Goal: Complete application form

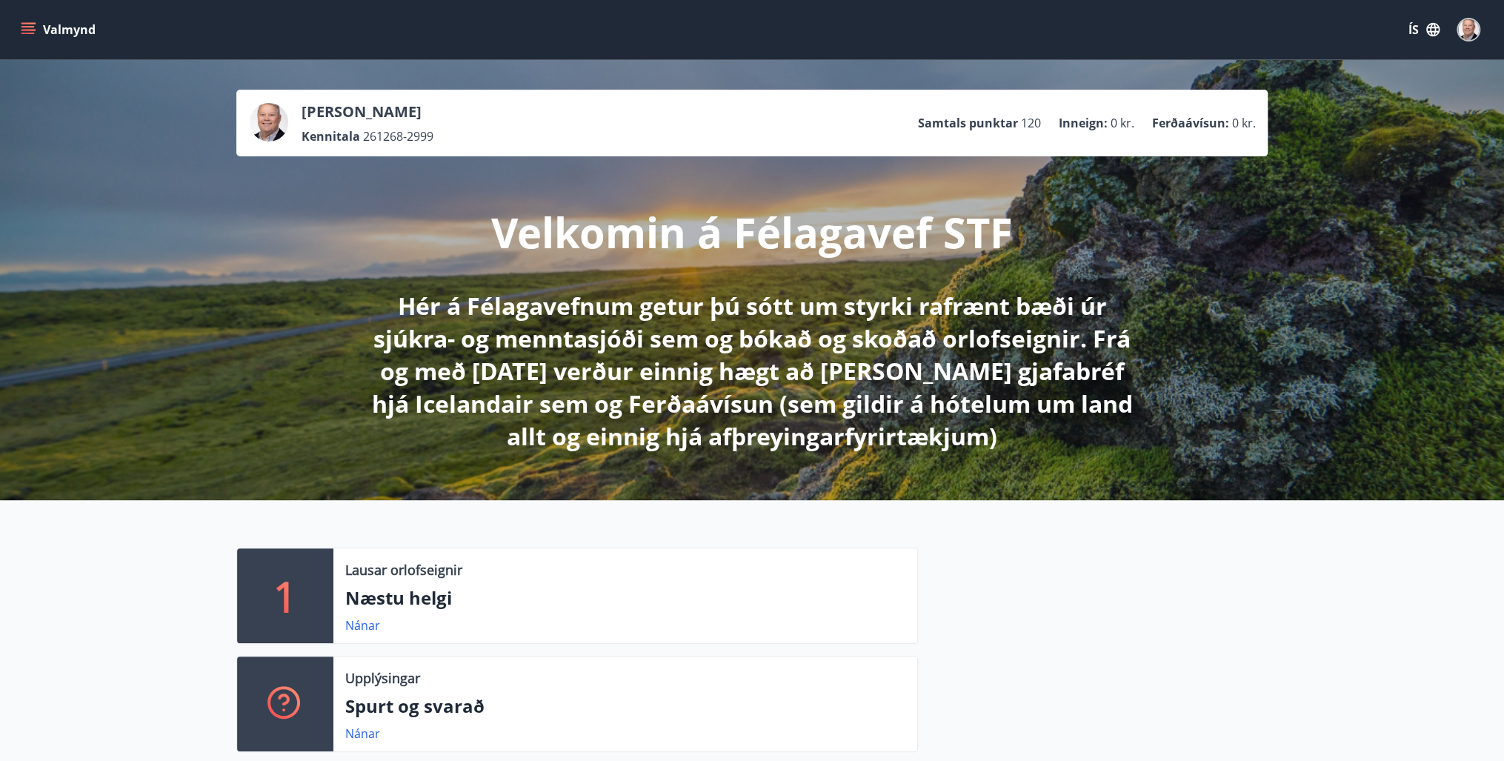
click at [30, 24] on icon "menu" at bounding box center [28, 29] width 15 height 15
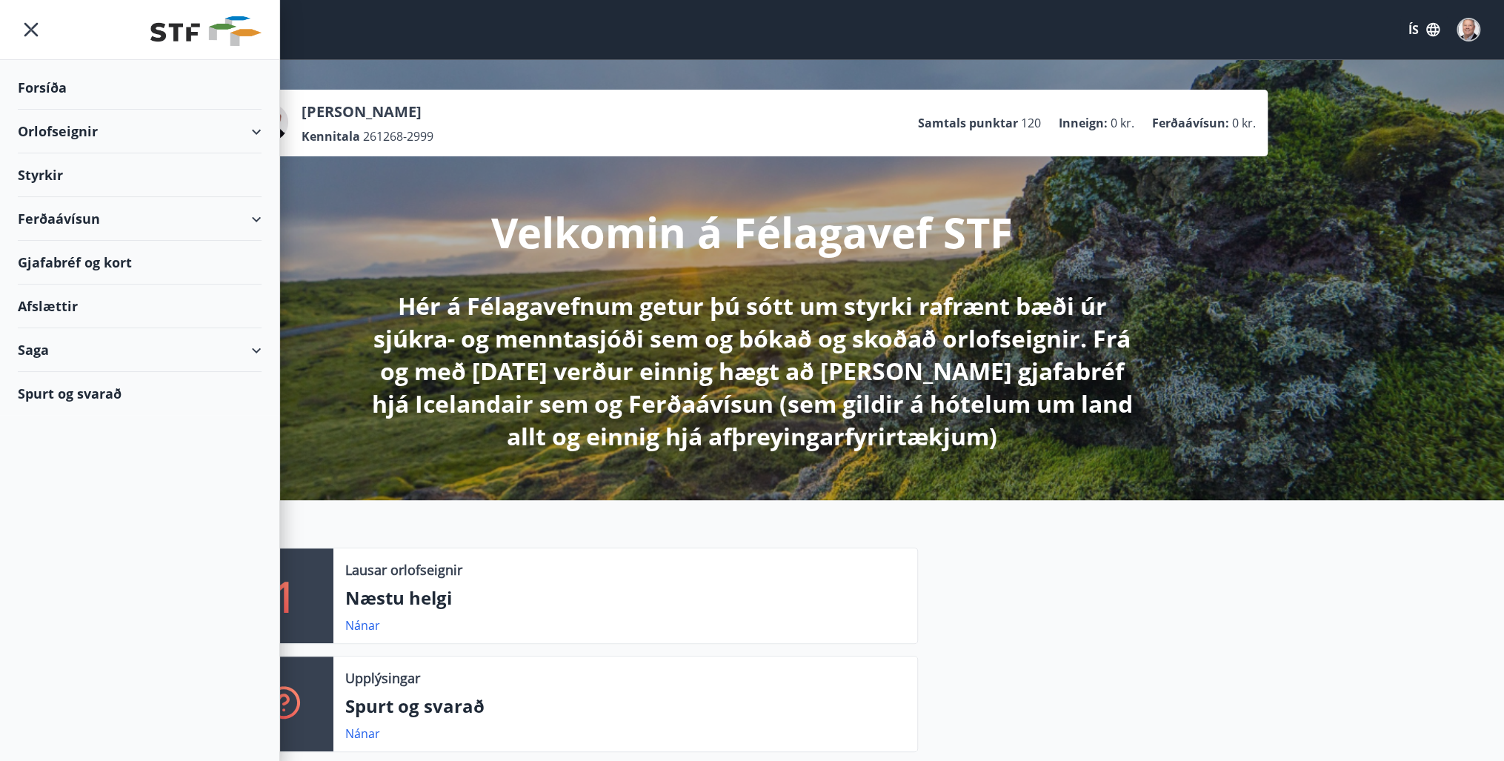
click at [48, 129] on div "Orlofseignir" at bounding box center [140, 132] width 244 height 44
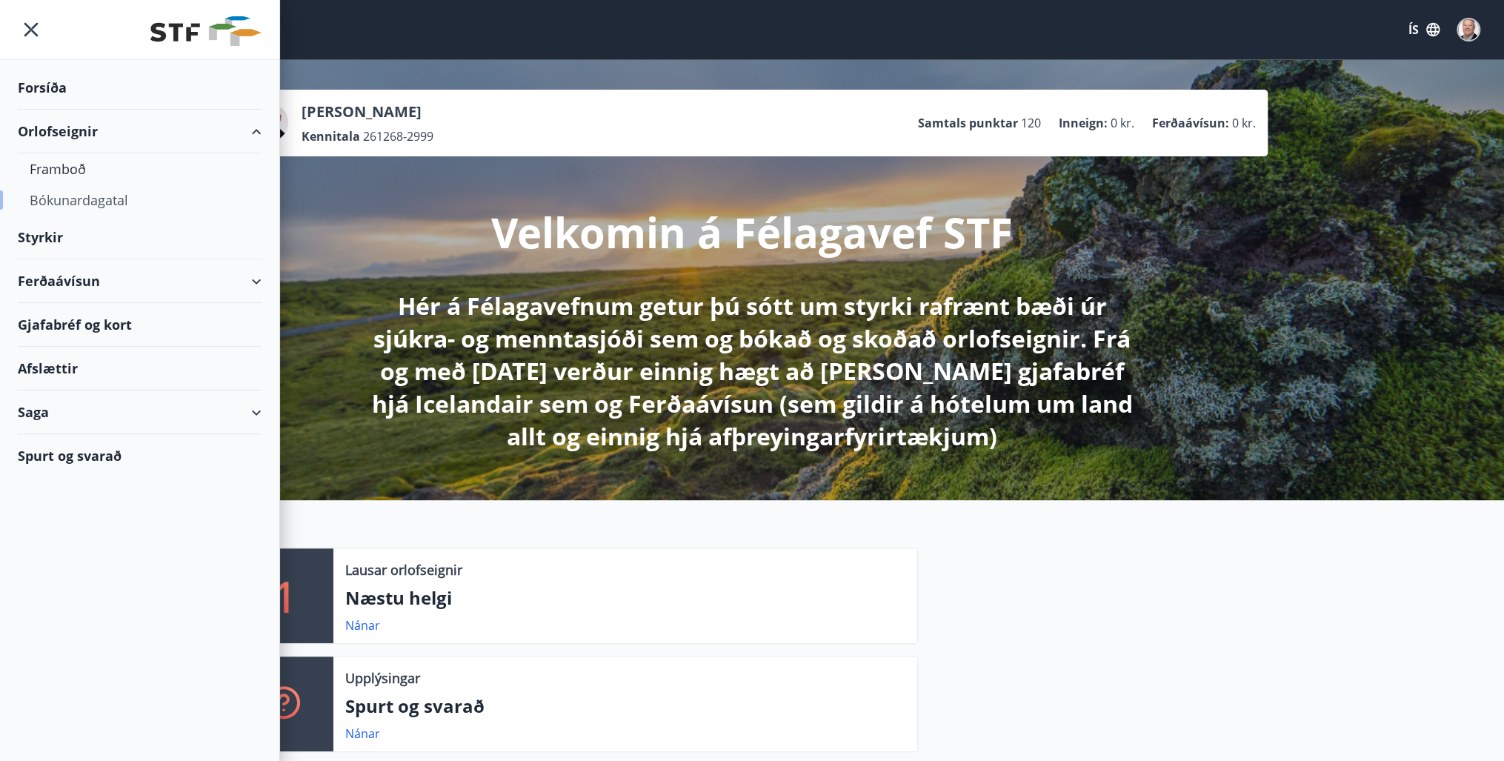
click at [56, 201] on div "Bókunardagatal" at bounding box center [140, 199] width 220 height 31
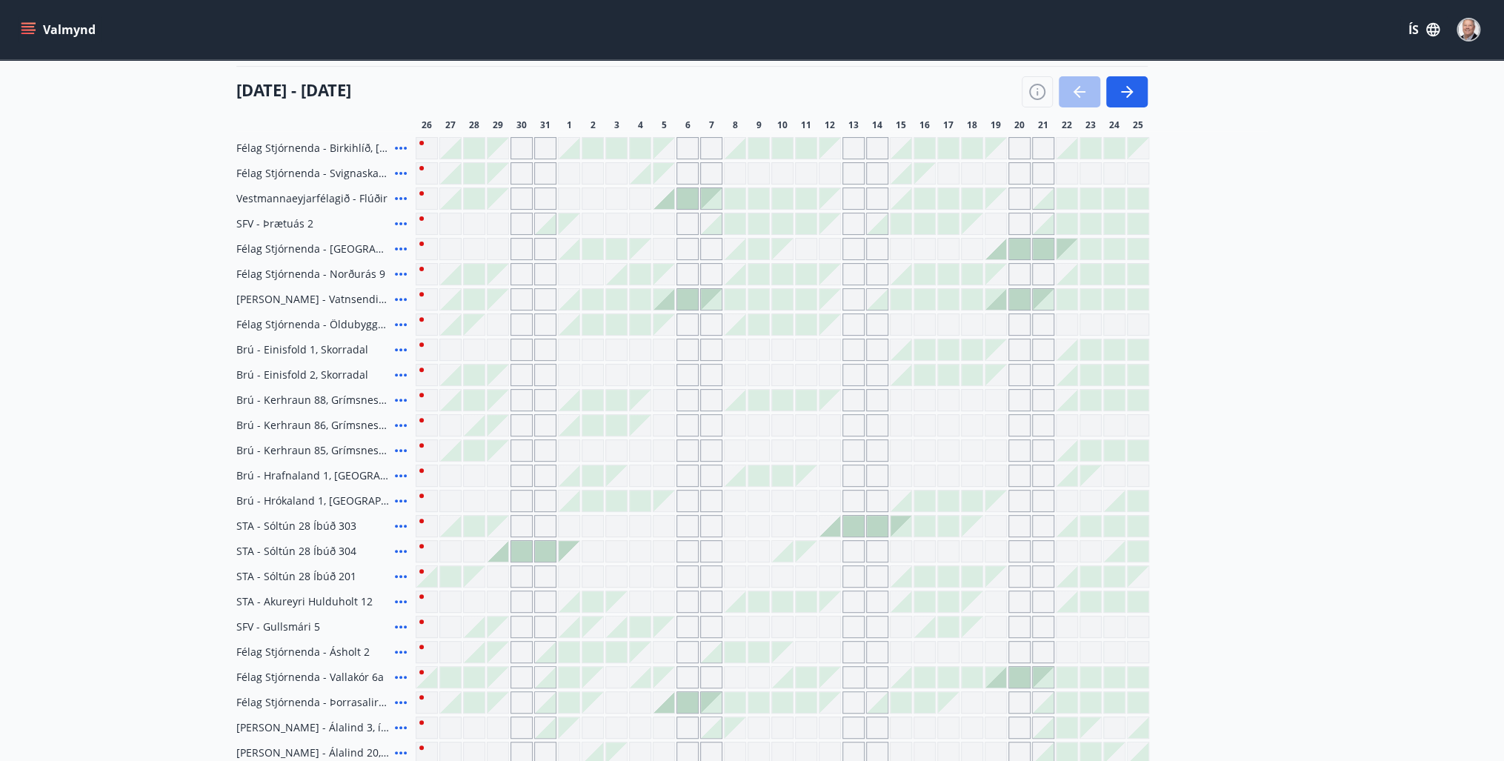
scroll to position [178, 0]
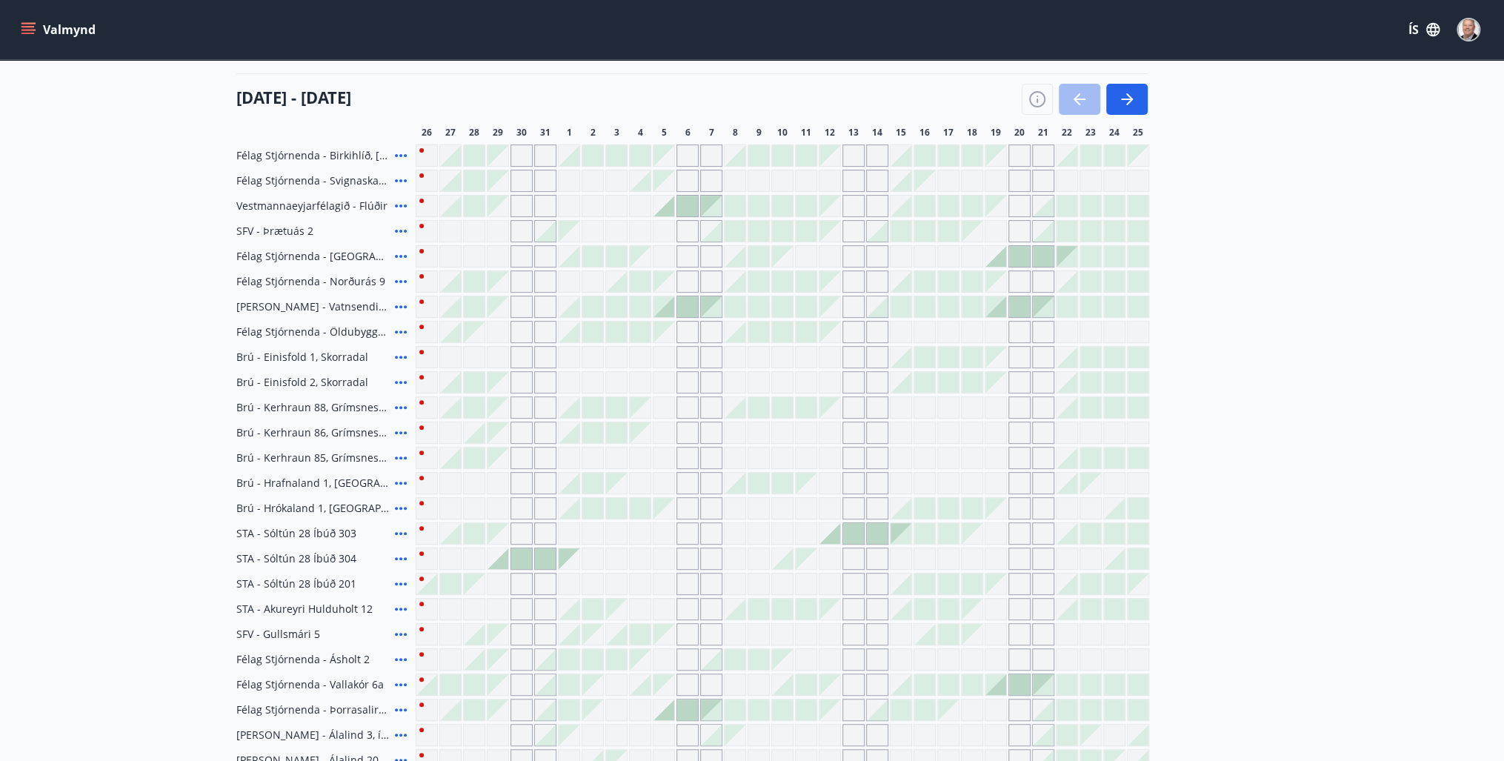
click at [1093, 382] on div at bounding box center [1090, 382] width 21 height 21
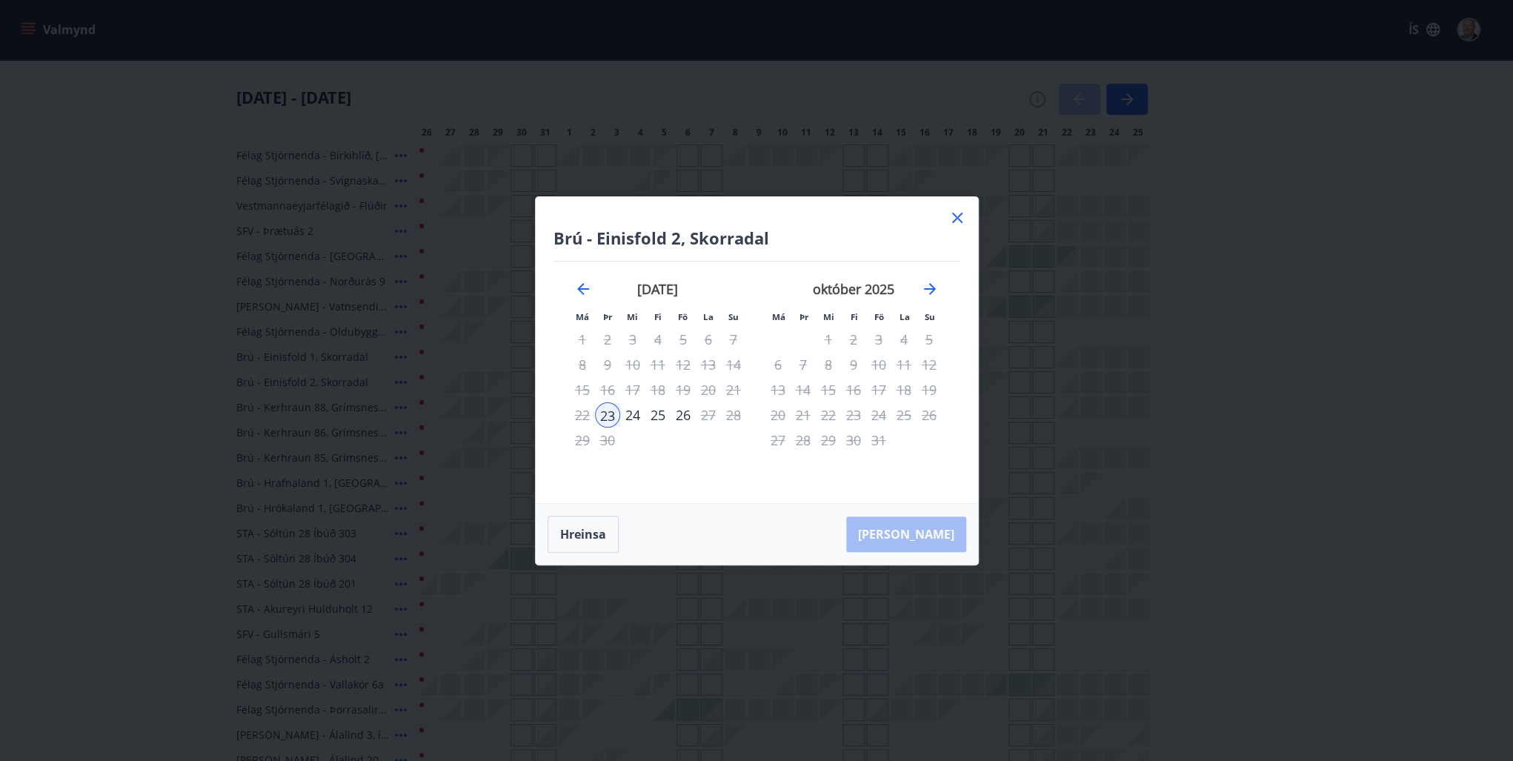
click at [635, 416] on div "24" at bounding box center [632, 414] width 25 height 25
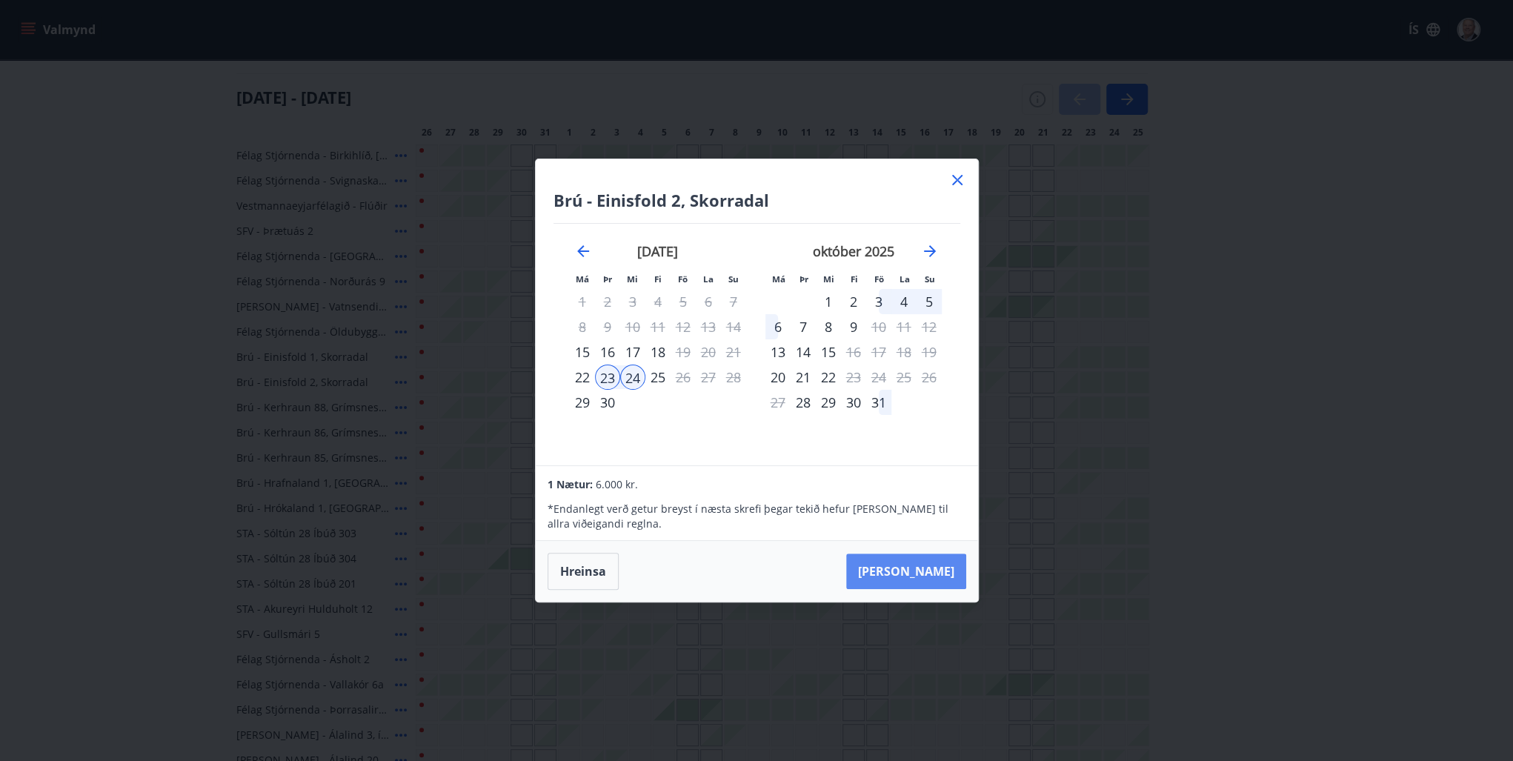
click at [937, 573] on button "[PERSON_NAME]" at bounding box center [906, 571] width 120 height 36
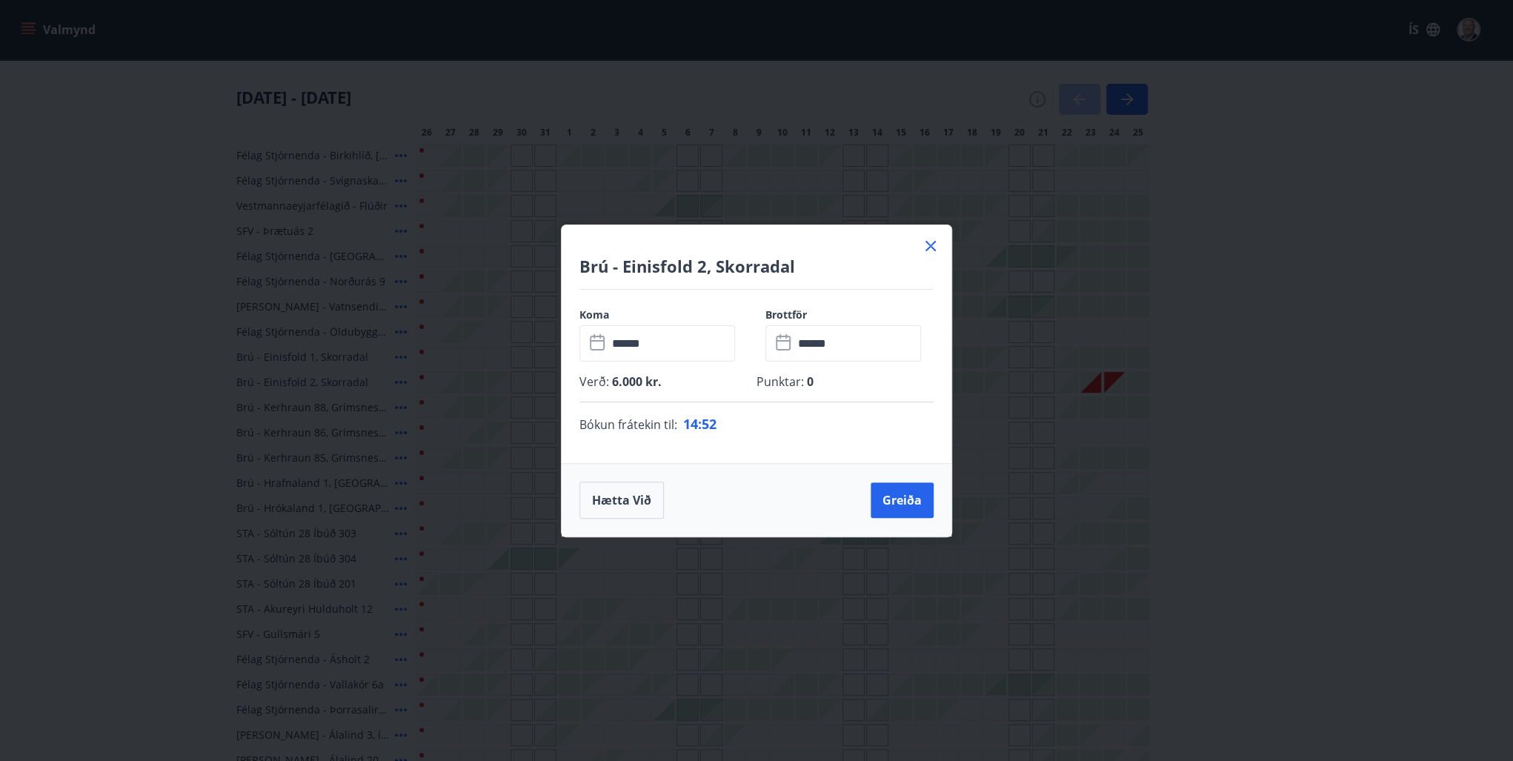
click at [930, 244] on icon at bounding box center [931, 246] width 18 height 18
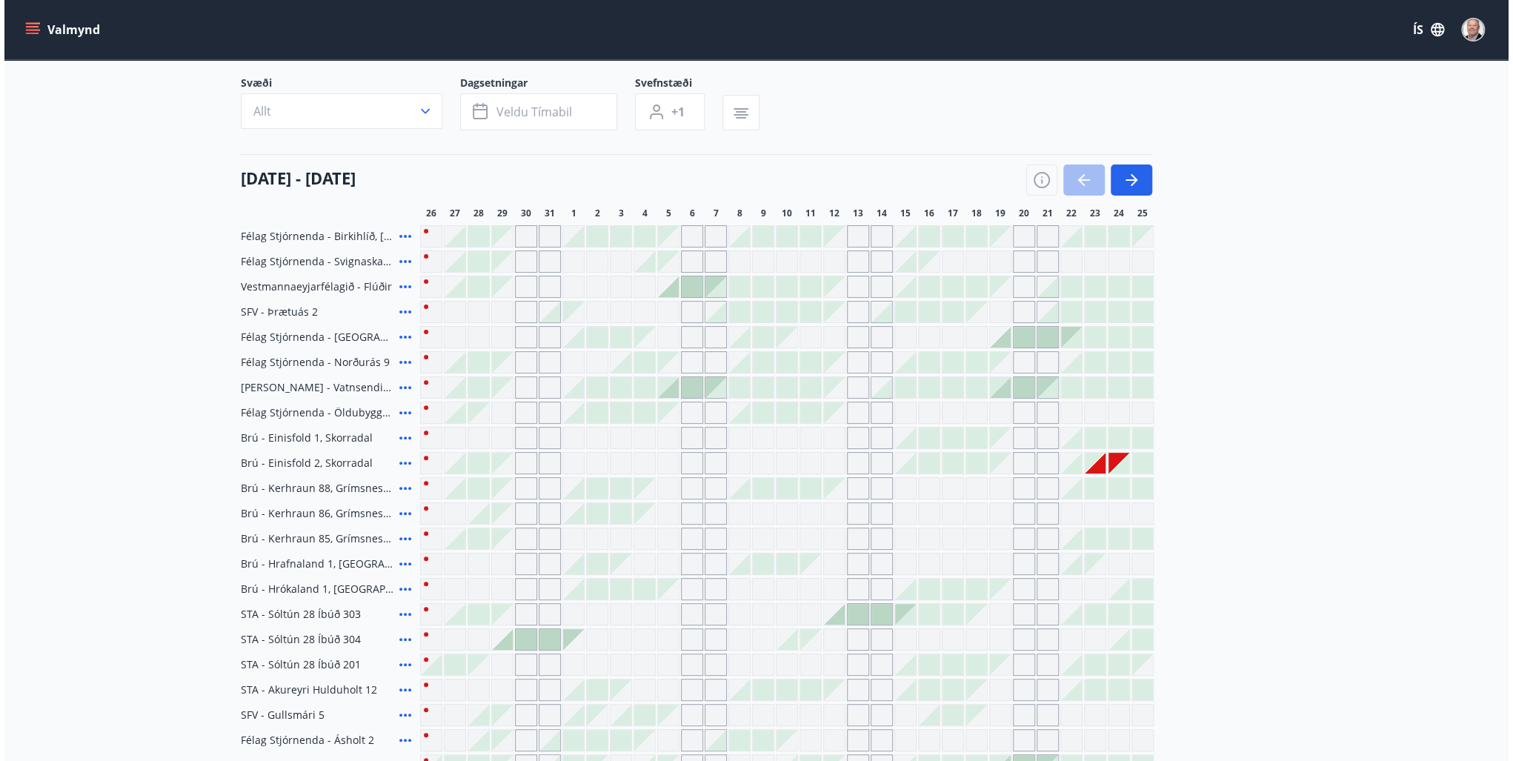
scroll to position [119, 0]
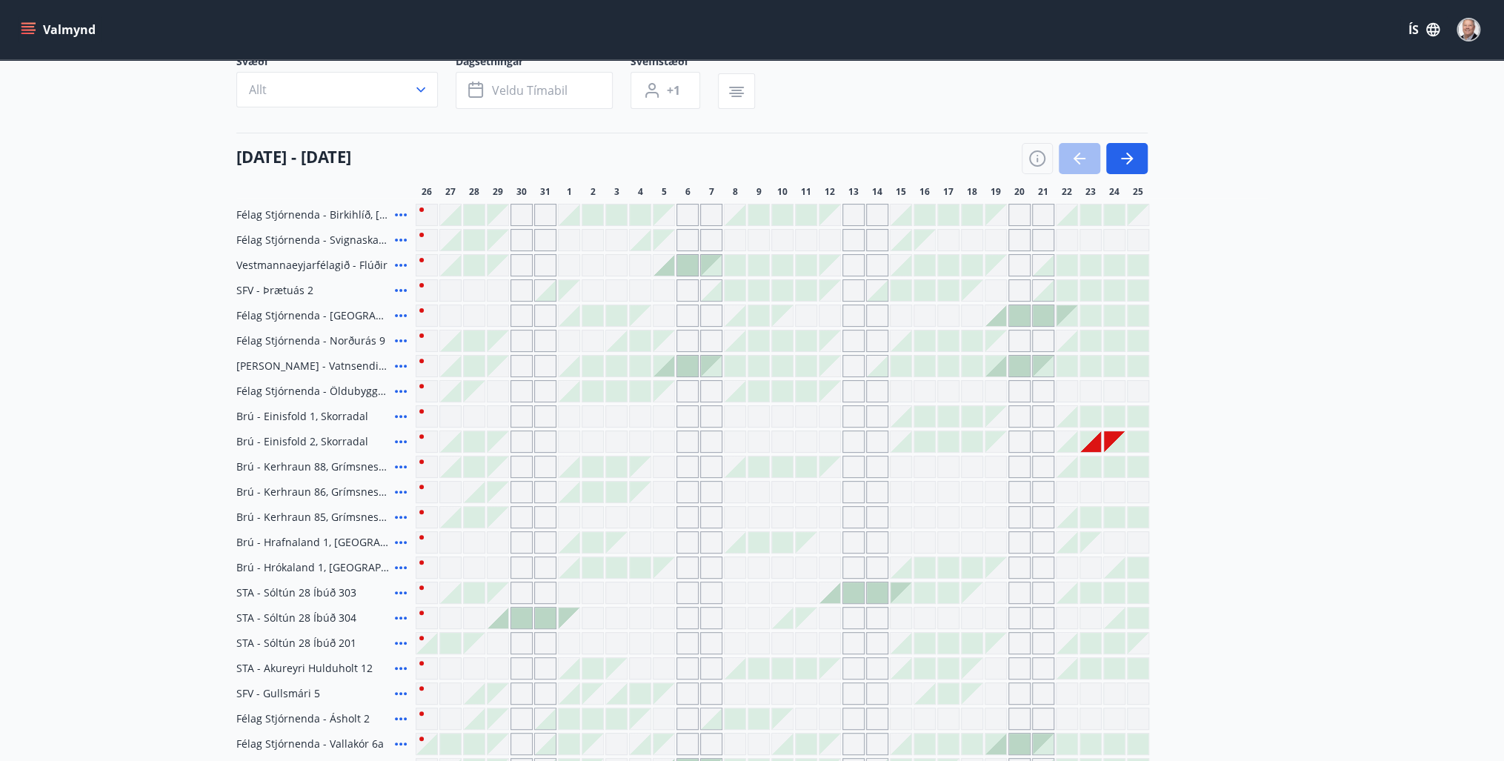
click at [924, 339] on div at bounding box center [924, 340] width 21 height 21
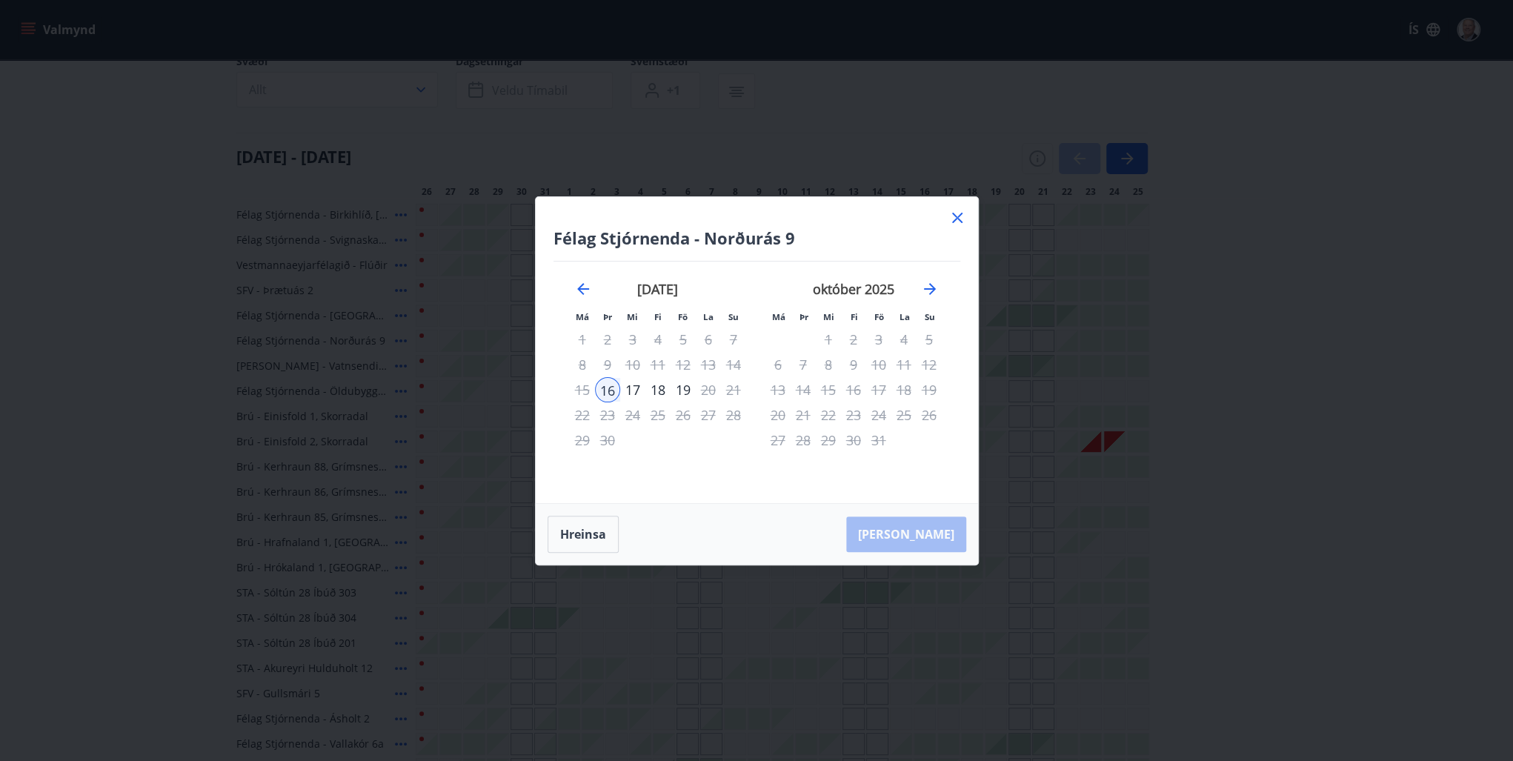
click at [631, 388] on div "17" at bounding box center [632, 389] width 25 height 25
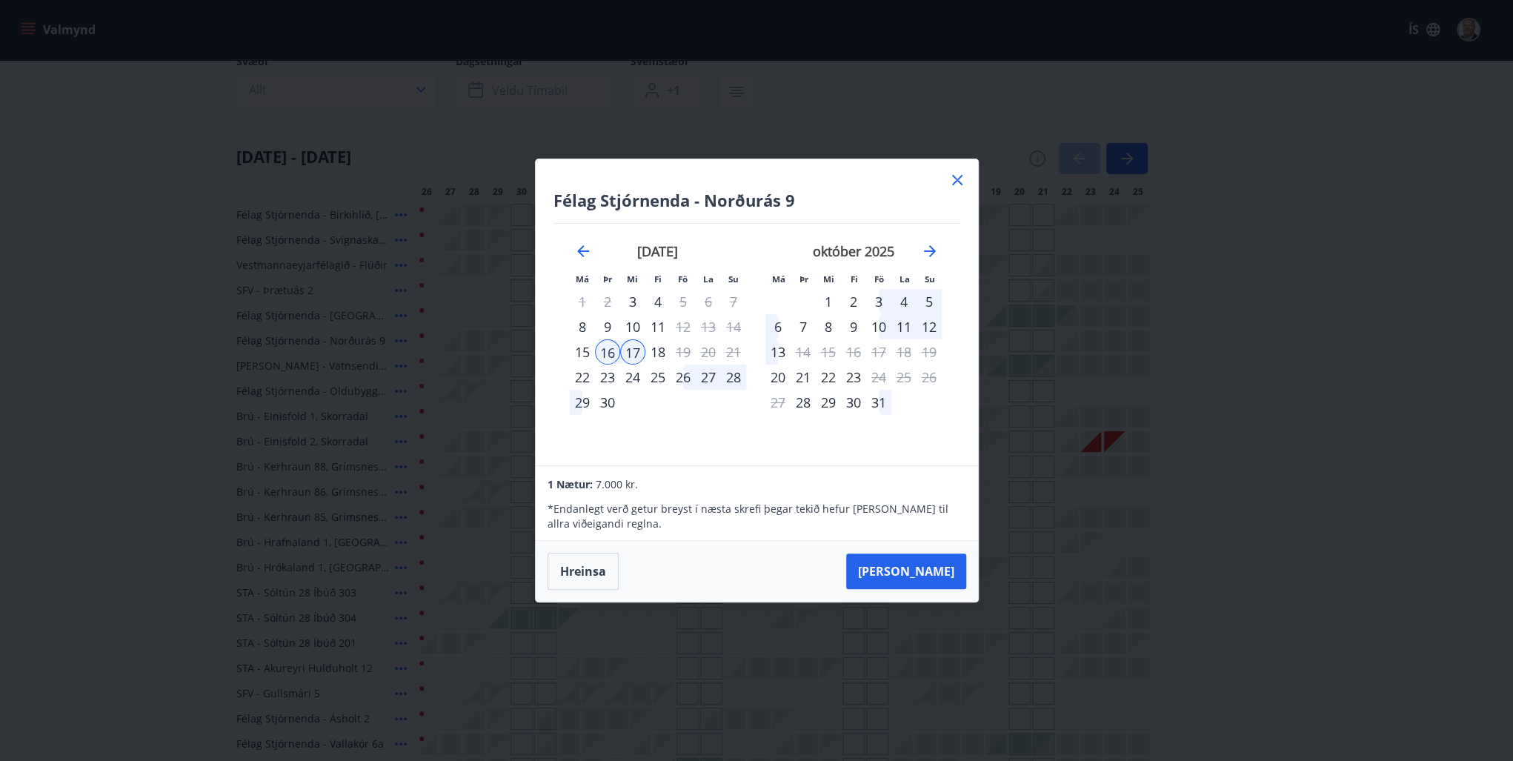
click at [956, 174] on icon at bounding box center [957, 180] width 18 height 18
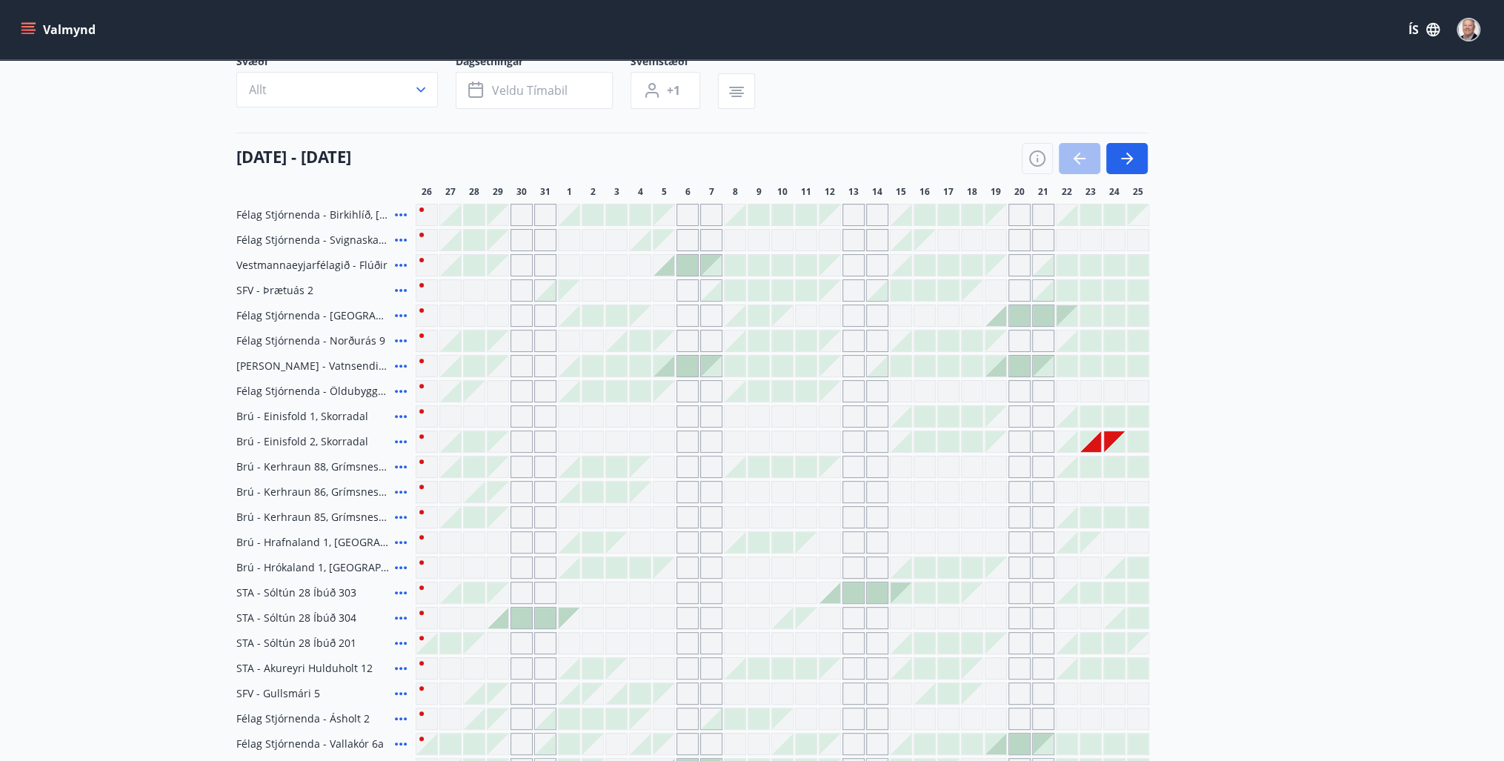
click at [1096, 441] on div "Gráir dagar eru ekki bókanlegir" at bounding box center [1090, 441] width 21 height 21
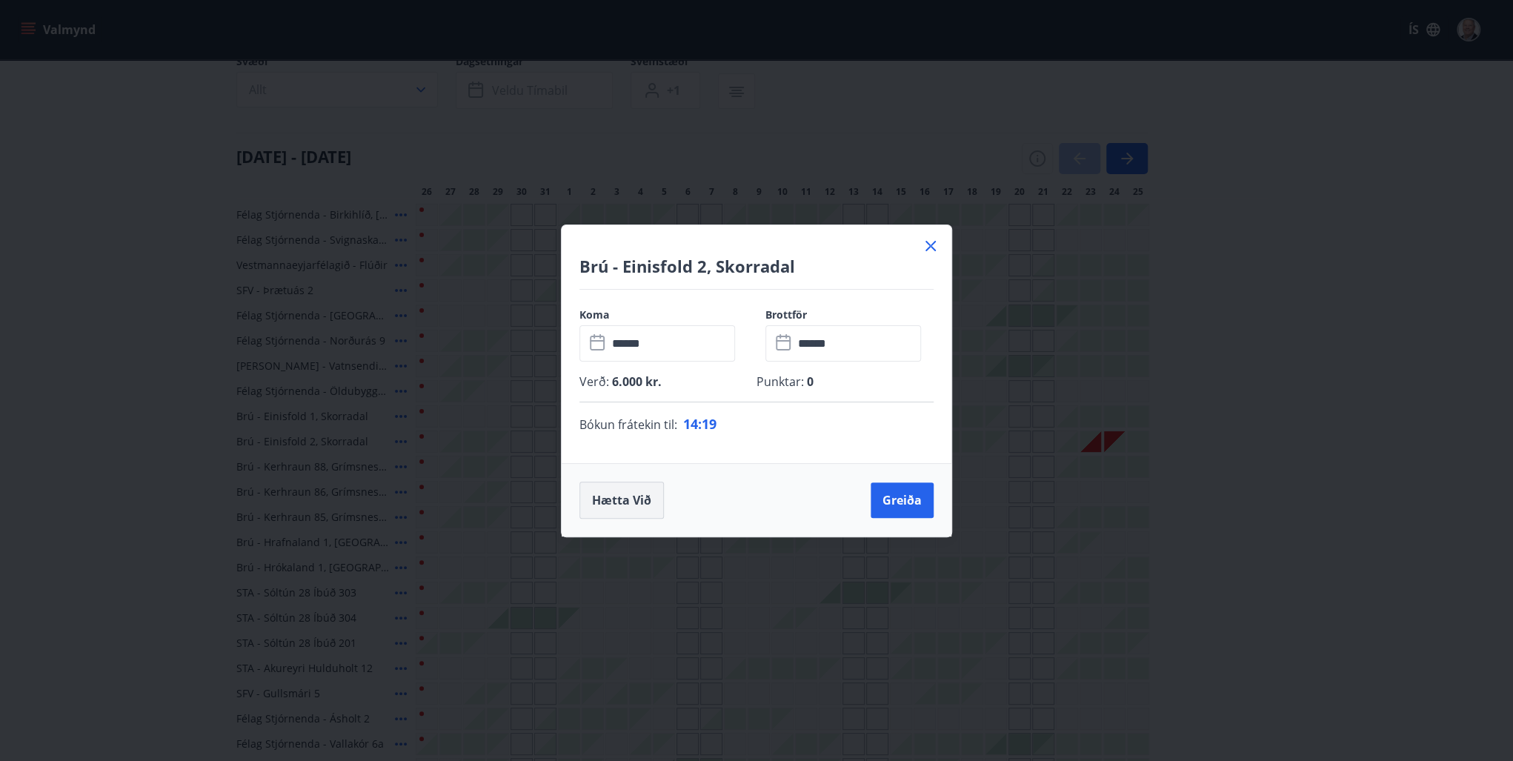
click at [627, 499] on button "Hætta við" at bounding box center [621, 500] width 84 height 37
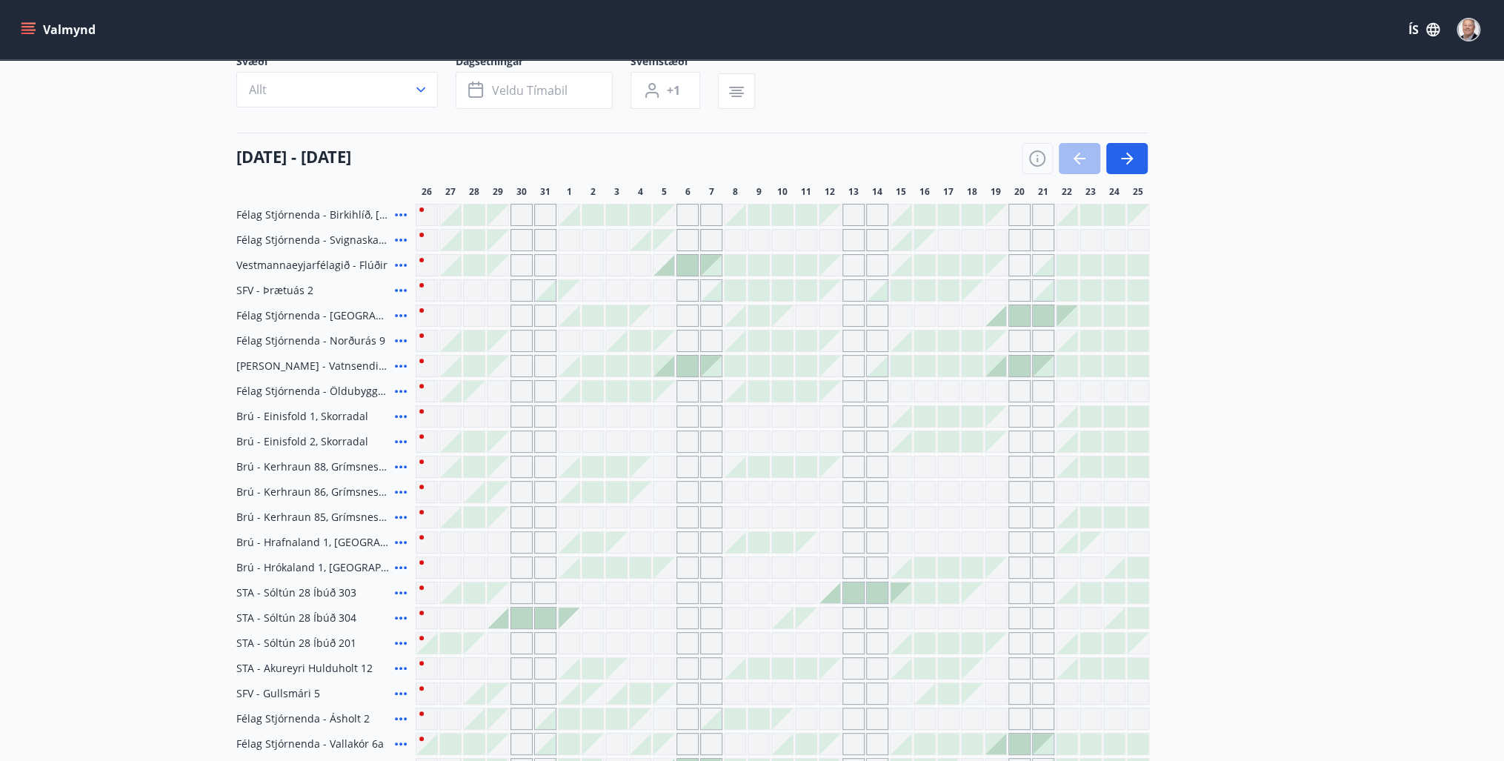
click at [1091, 513] on div at bounding box center [1090, 517] width 21 height 21
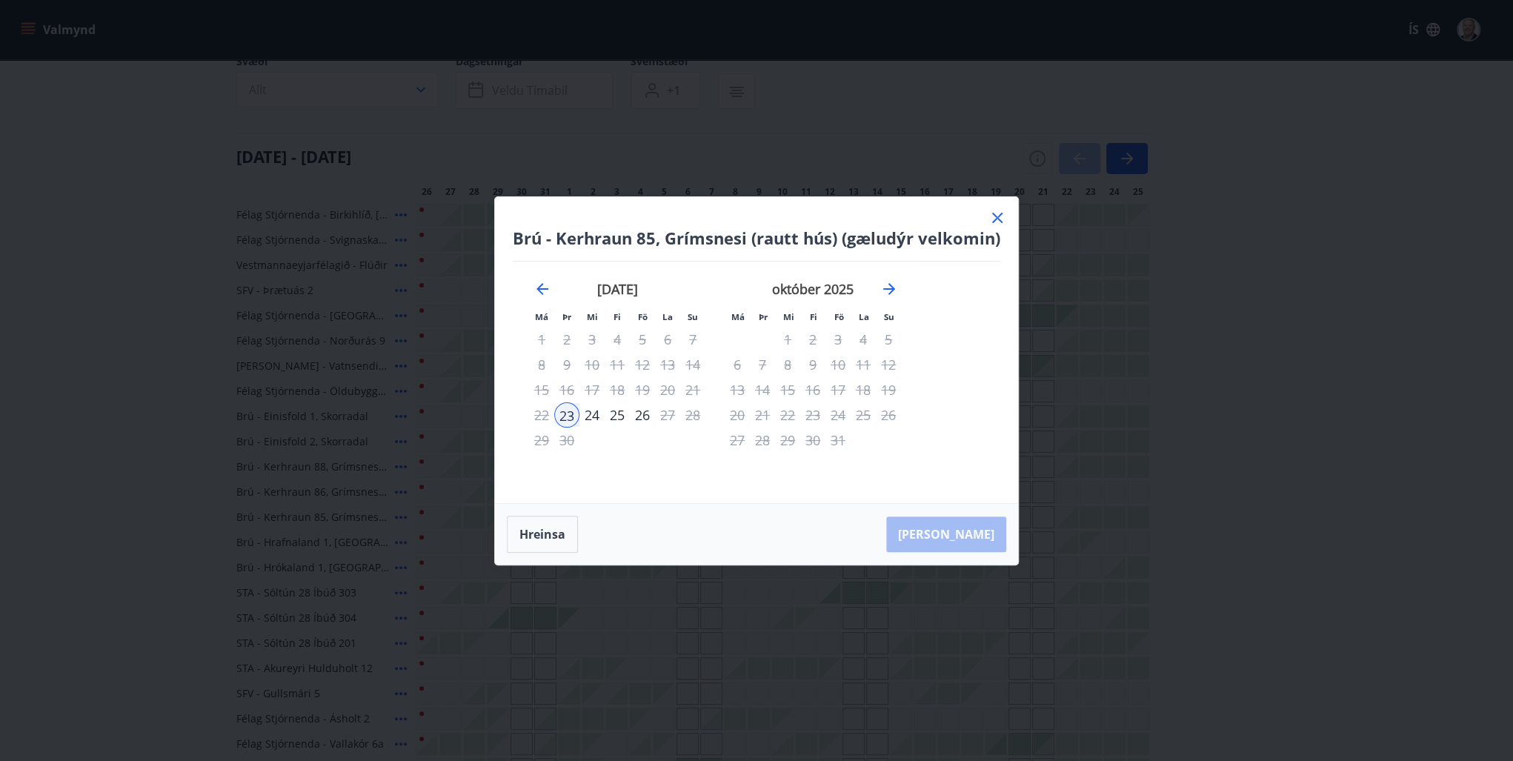
click at [593, 416] on div "24" at bounding box center [591, 414] width 25 height 25
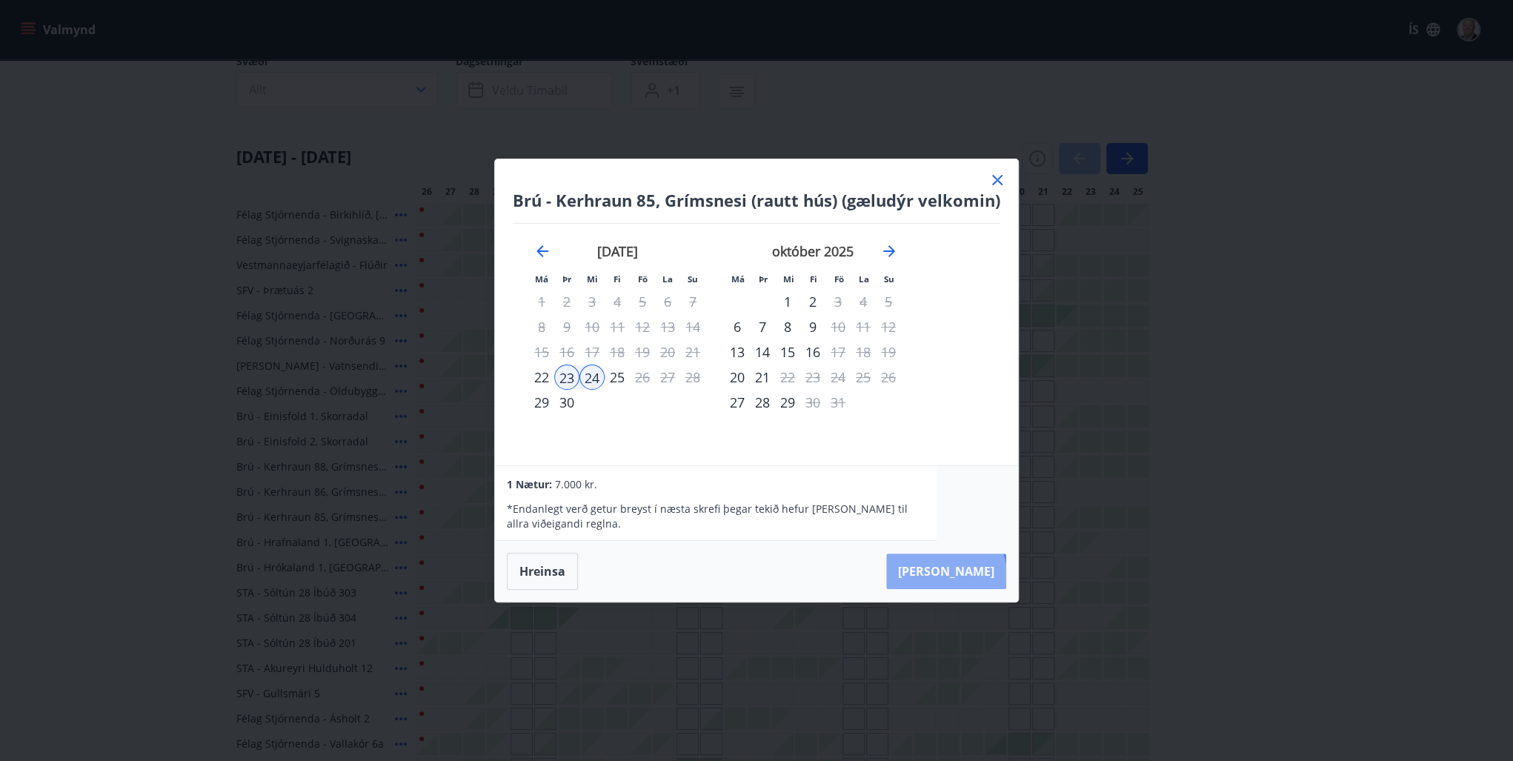
click at [990, 575] on button "[PERSON_NAME]" at bounding box center [946, 571] width 120 height 36
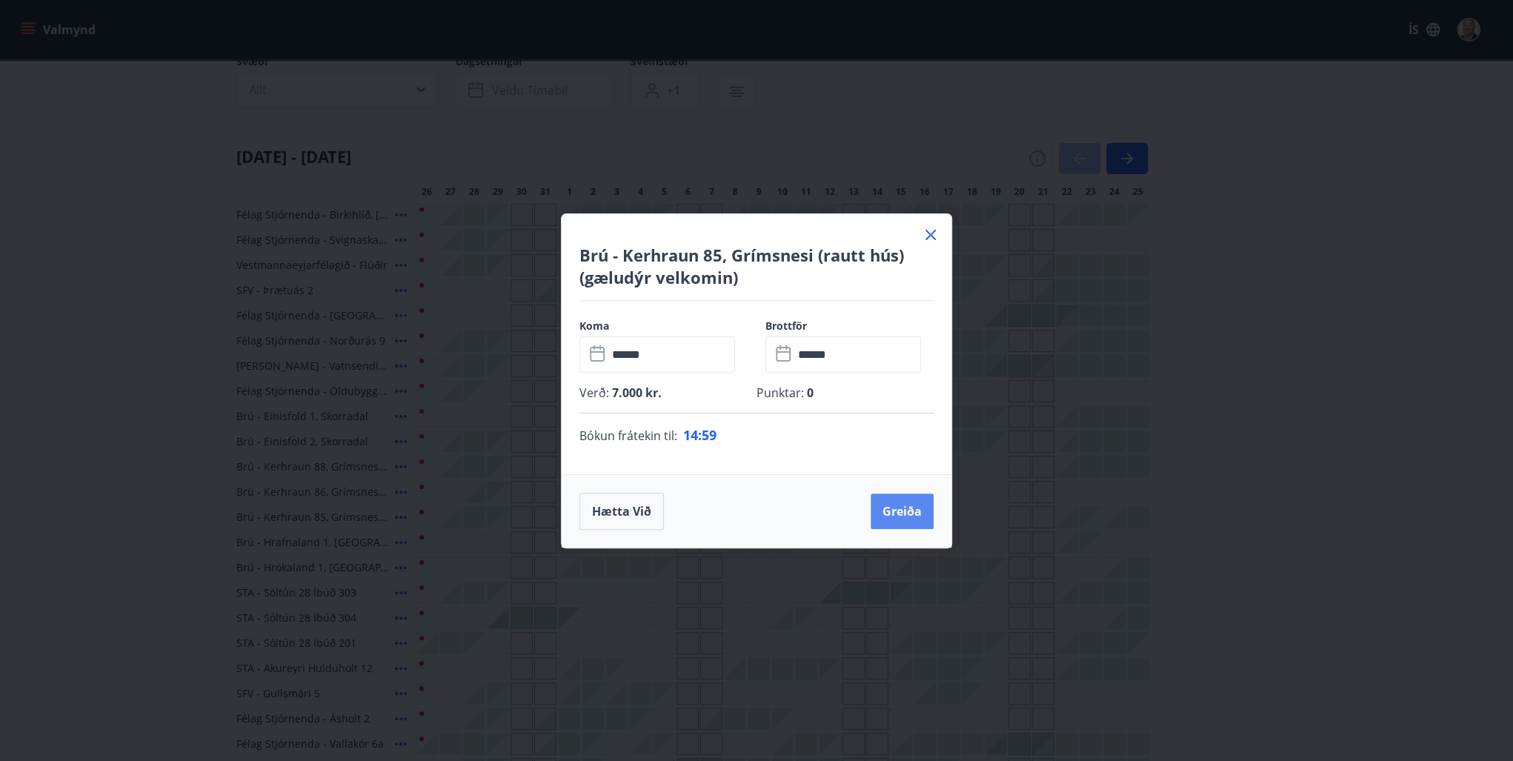
click at [916, 512] on button "Greiða" at bounding box center [901, 511] width 63 height 36
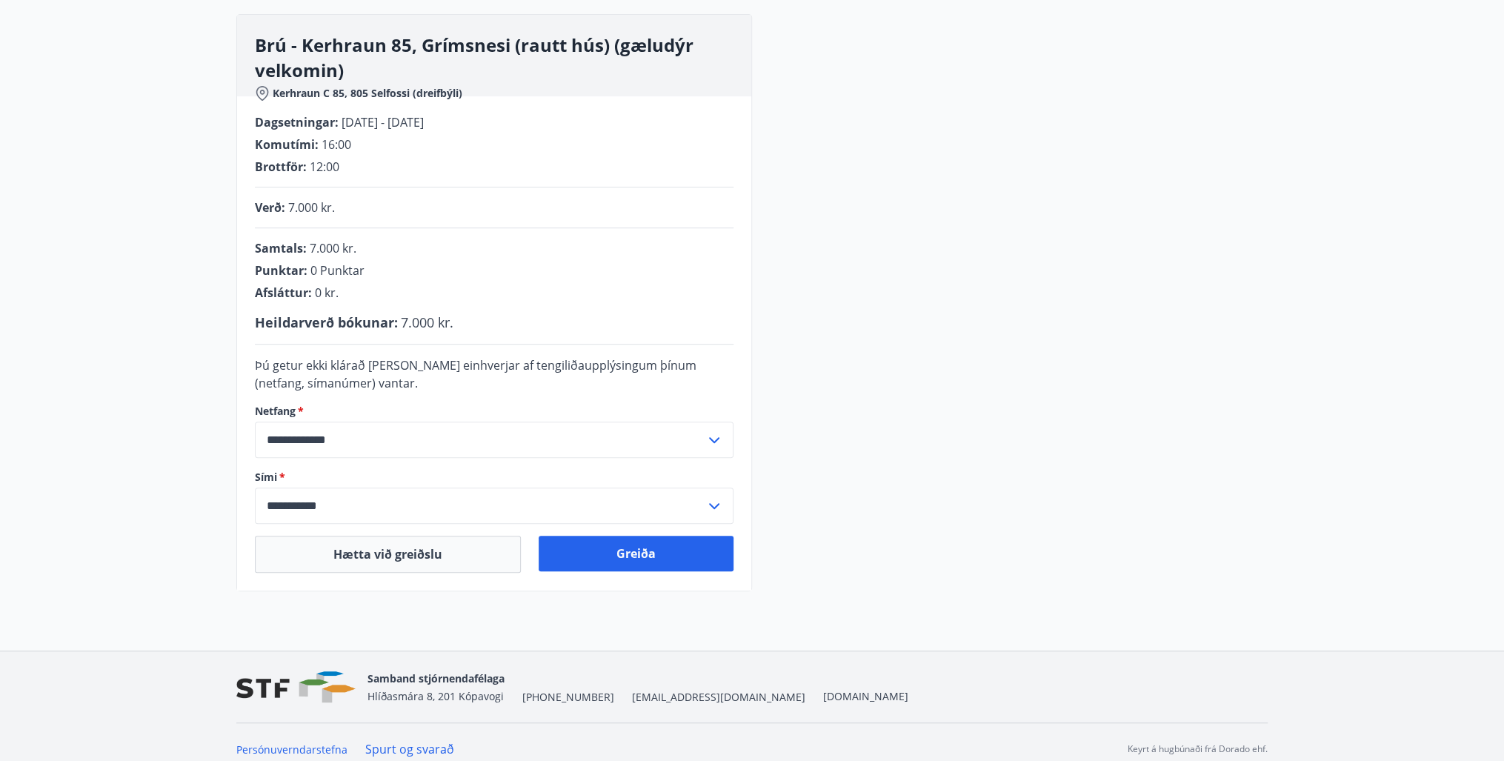
scroll to position [217, 0]
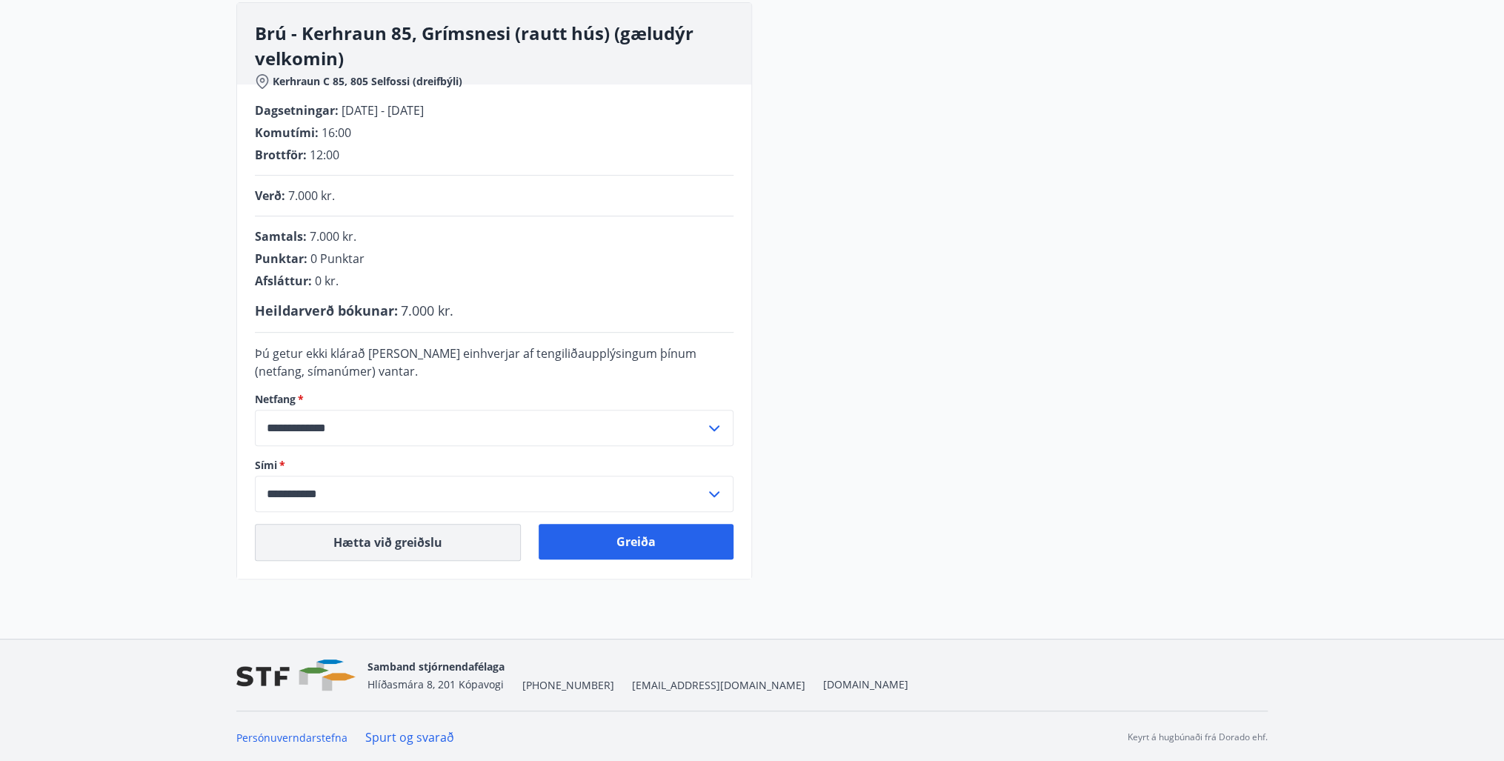
click at [419, 539] on button "Hætta við greiðslu" at bounding box center [388, 542] width 266 height 37
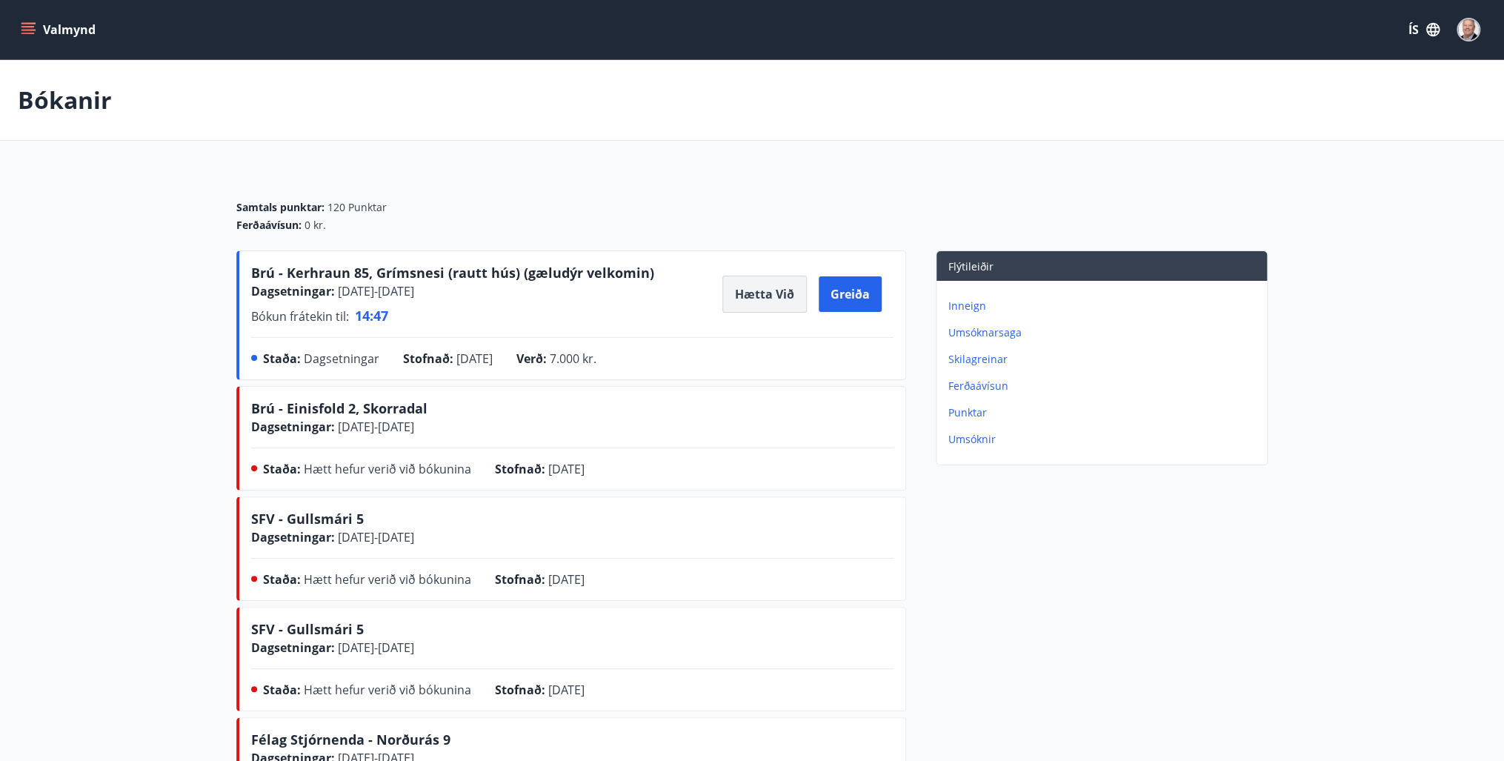
click at [757, 296] on button "Hætta við" at bounding box center [764, 294] width 84 height 37
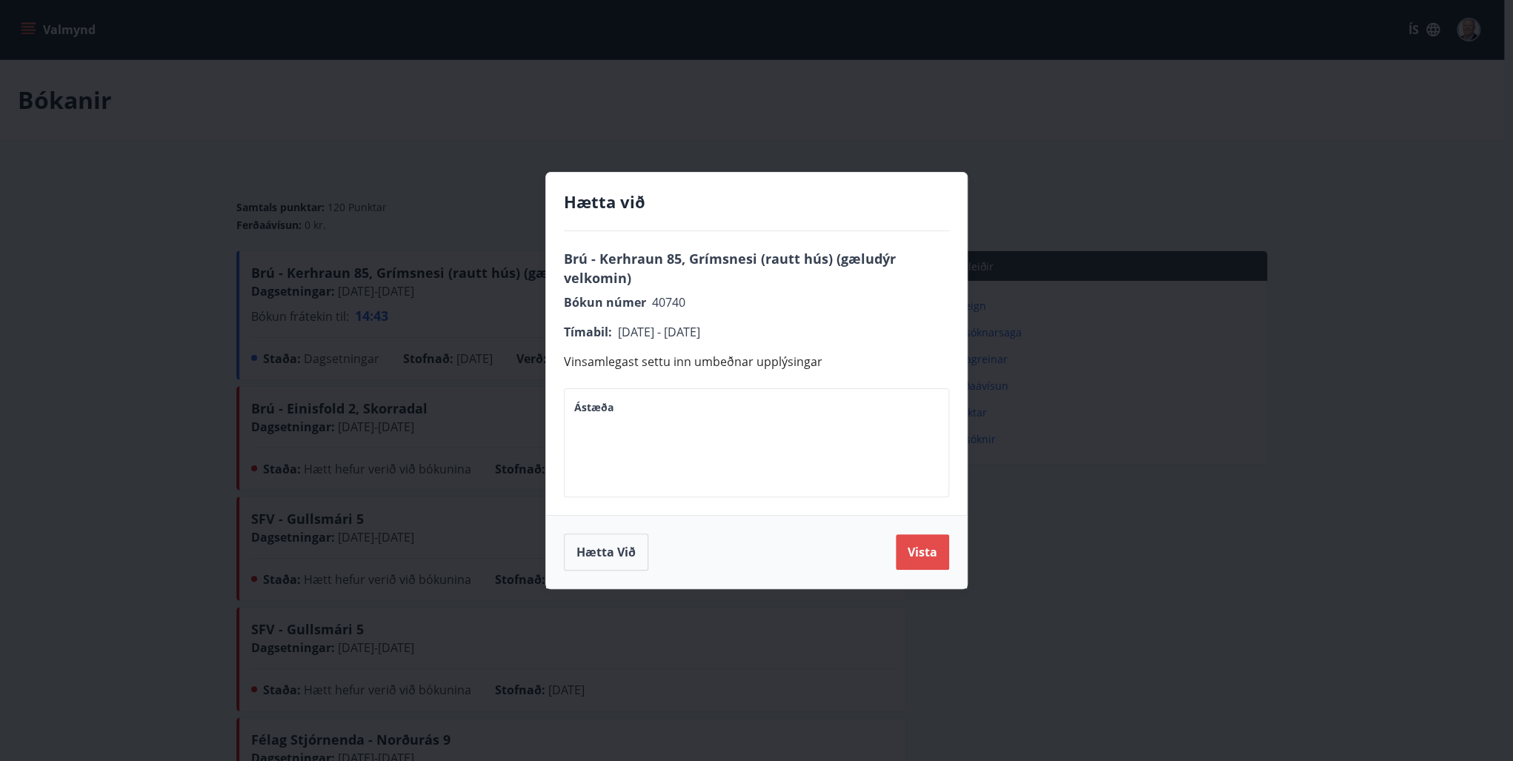
click at [916, 544] on button "Vista" at bounding box center [922, 552] width 53 height 36
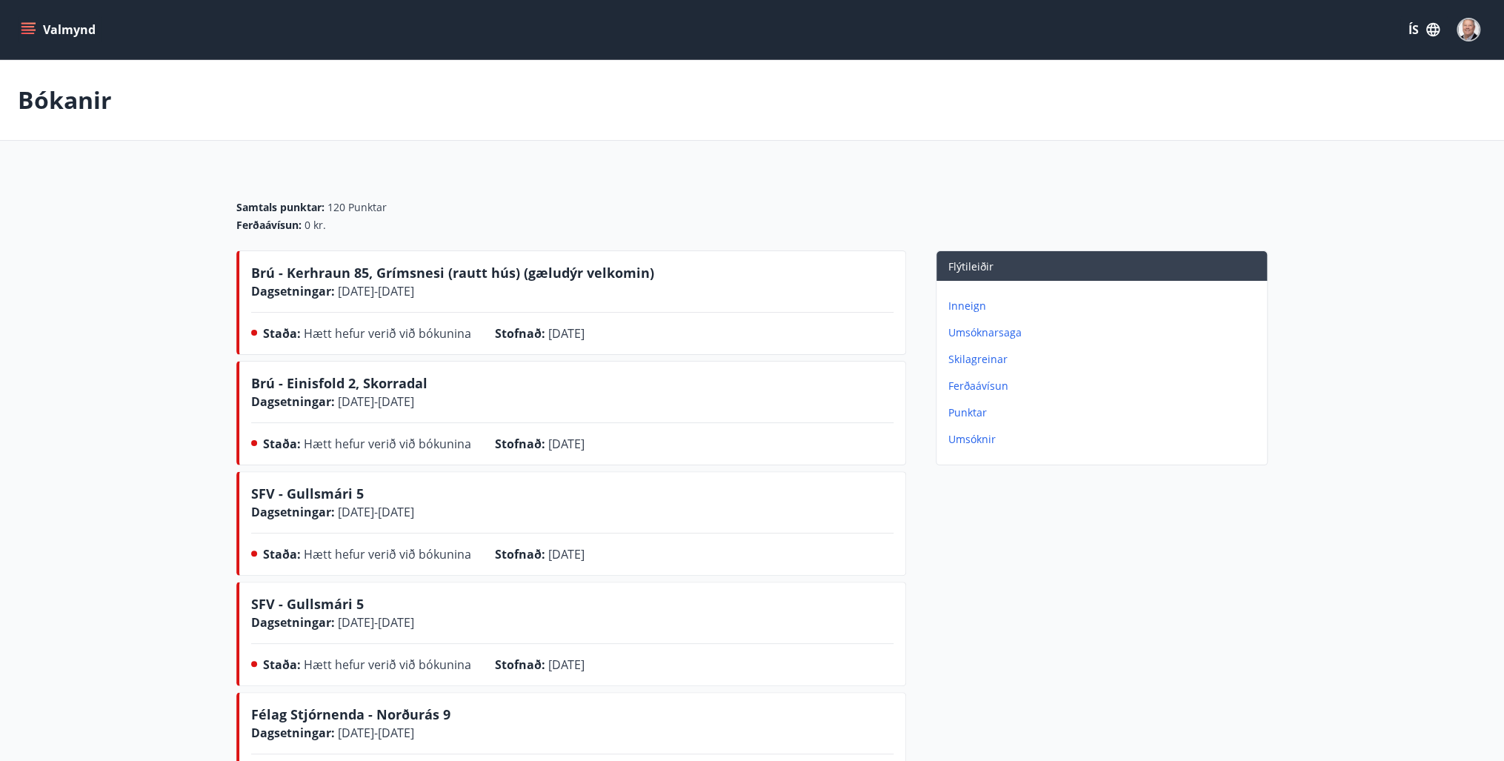
click at [39, 77] on div "Bókanir" at bounding box center [752, 100] width 1504 height 81
click at [28, 28] on icon "menu" at bounding box center [28, 29] width 15 height 15
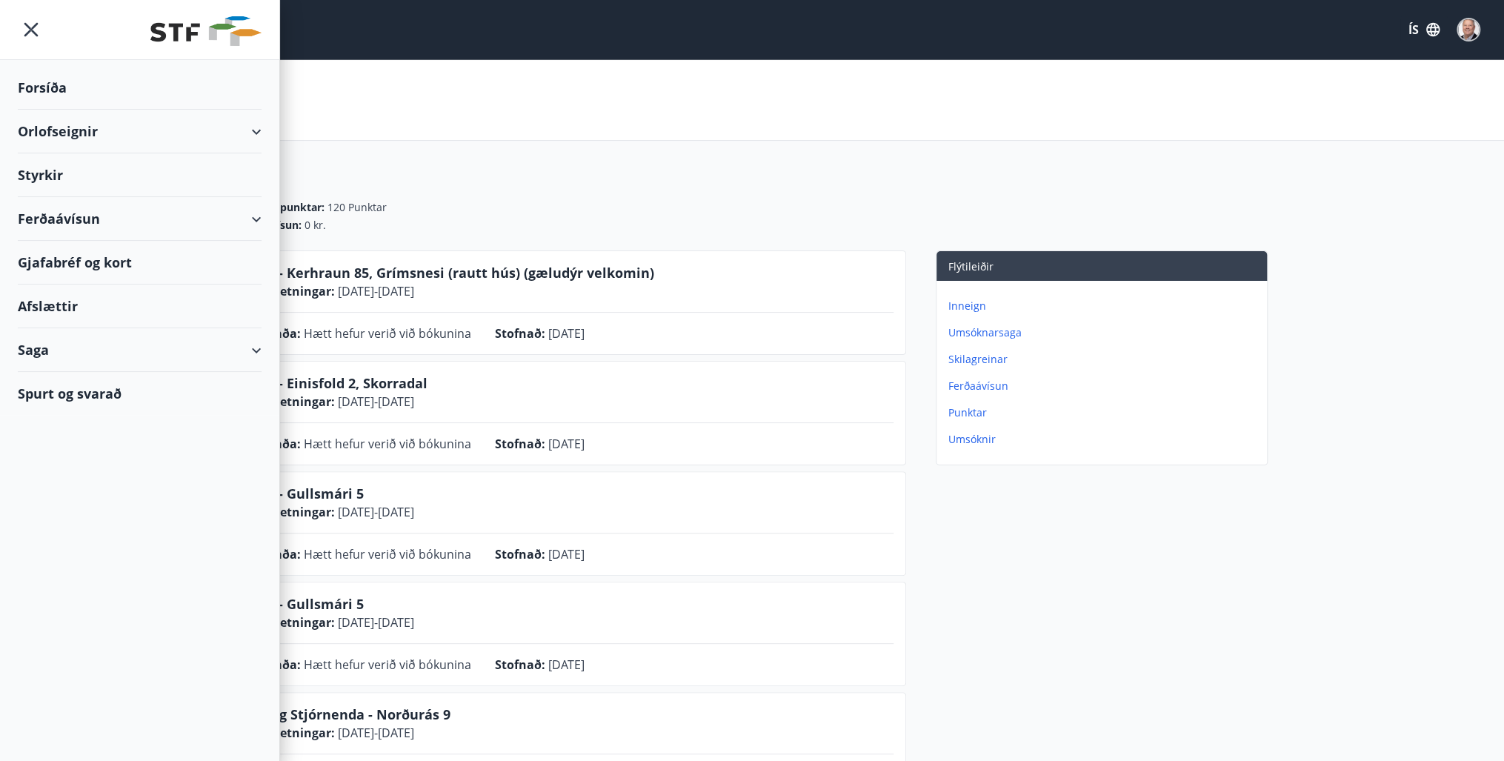
click at [44, 110] on div "Styrkir" at bounding box center [140, 88] width 244 height 44
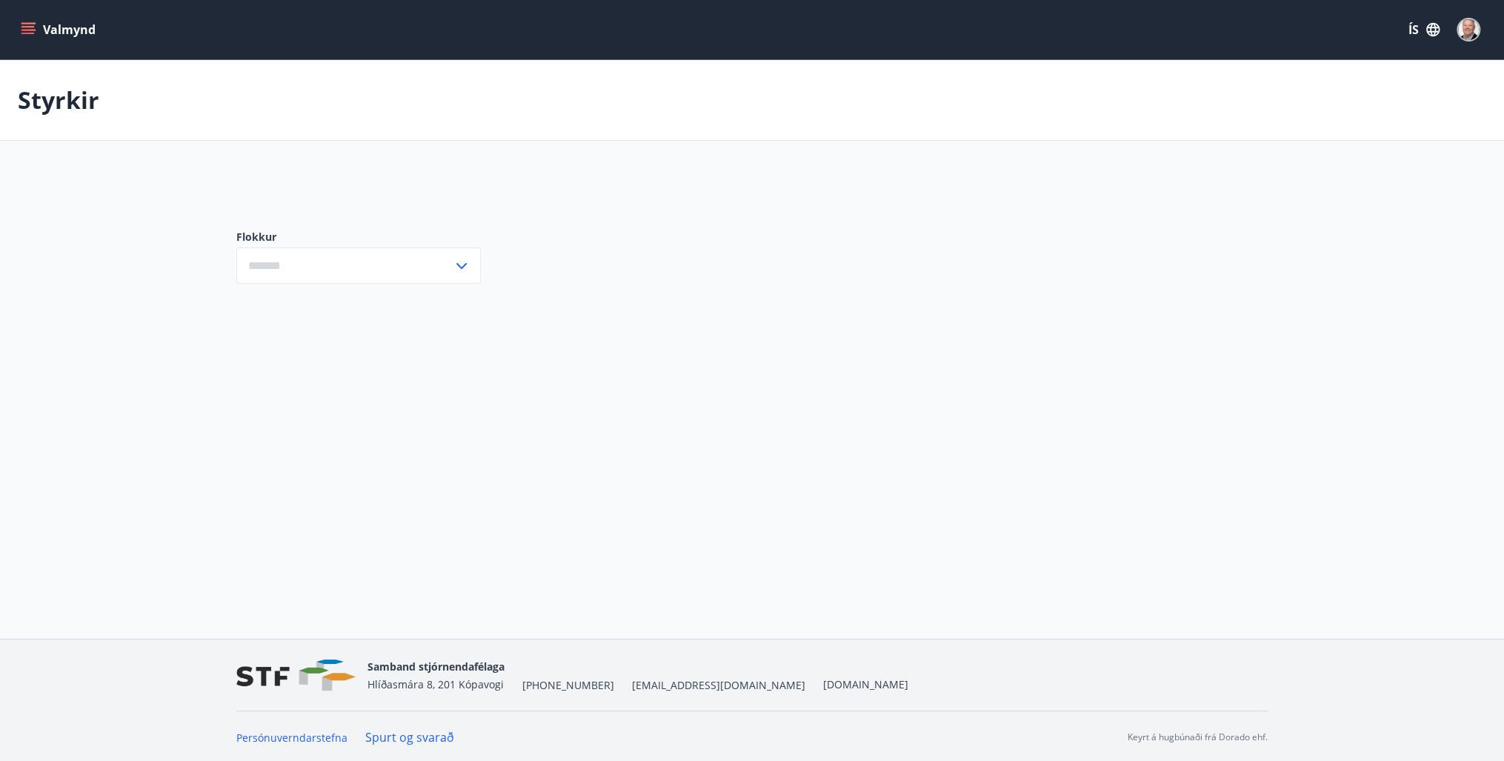
type input "***"
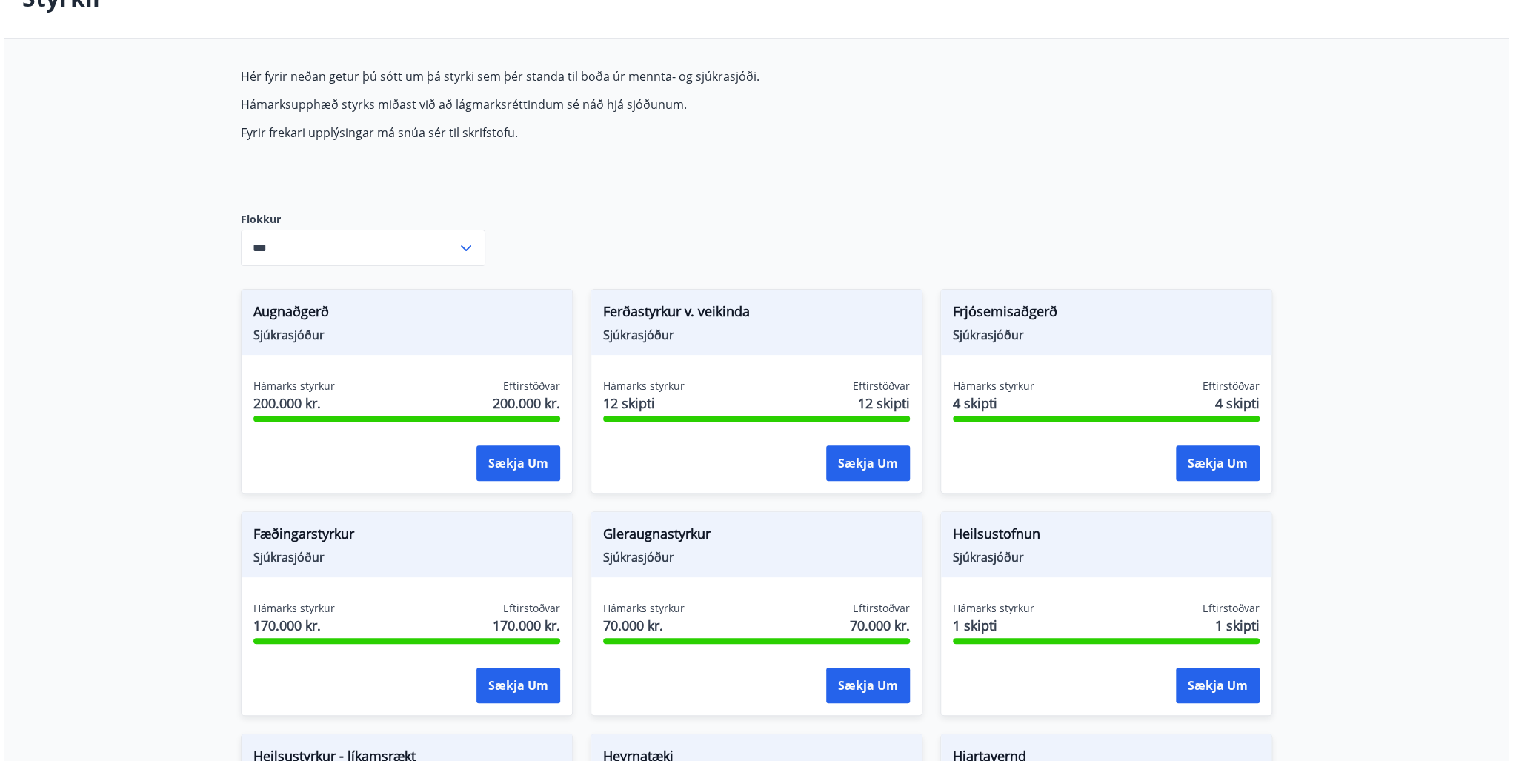
scroll to position [119, 0]
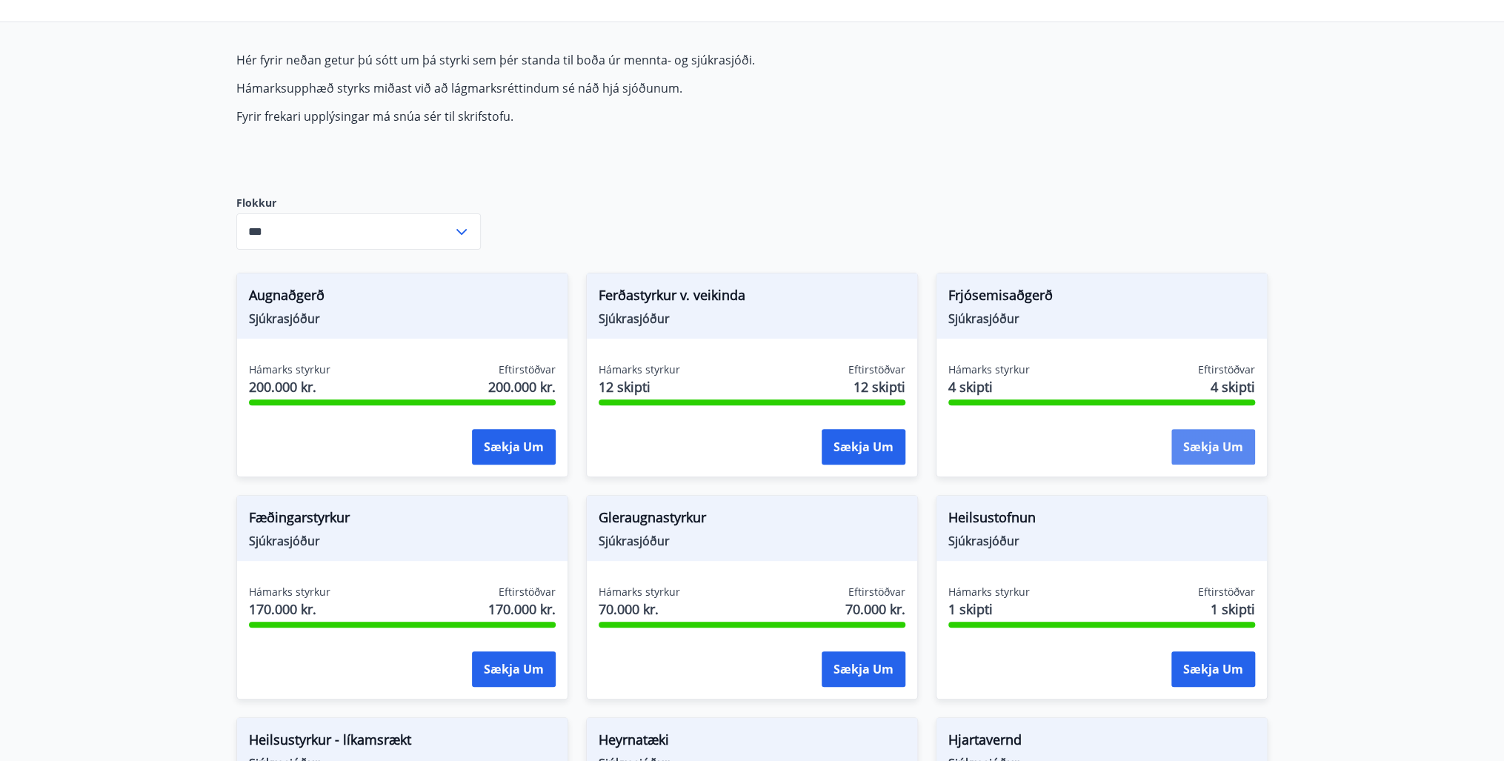
click at [1213, 454] on button "Sækja um" at bounding box center [1213, 447] width 84 height 36
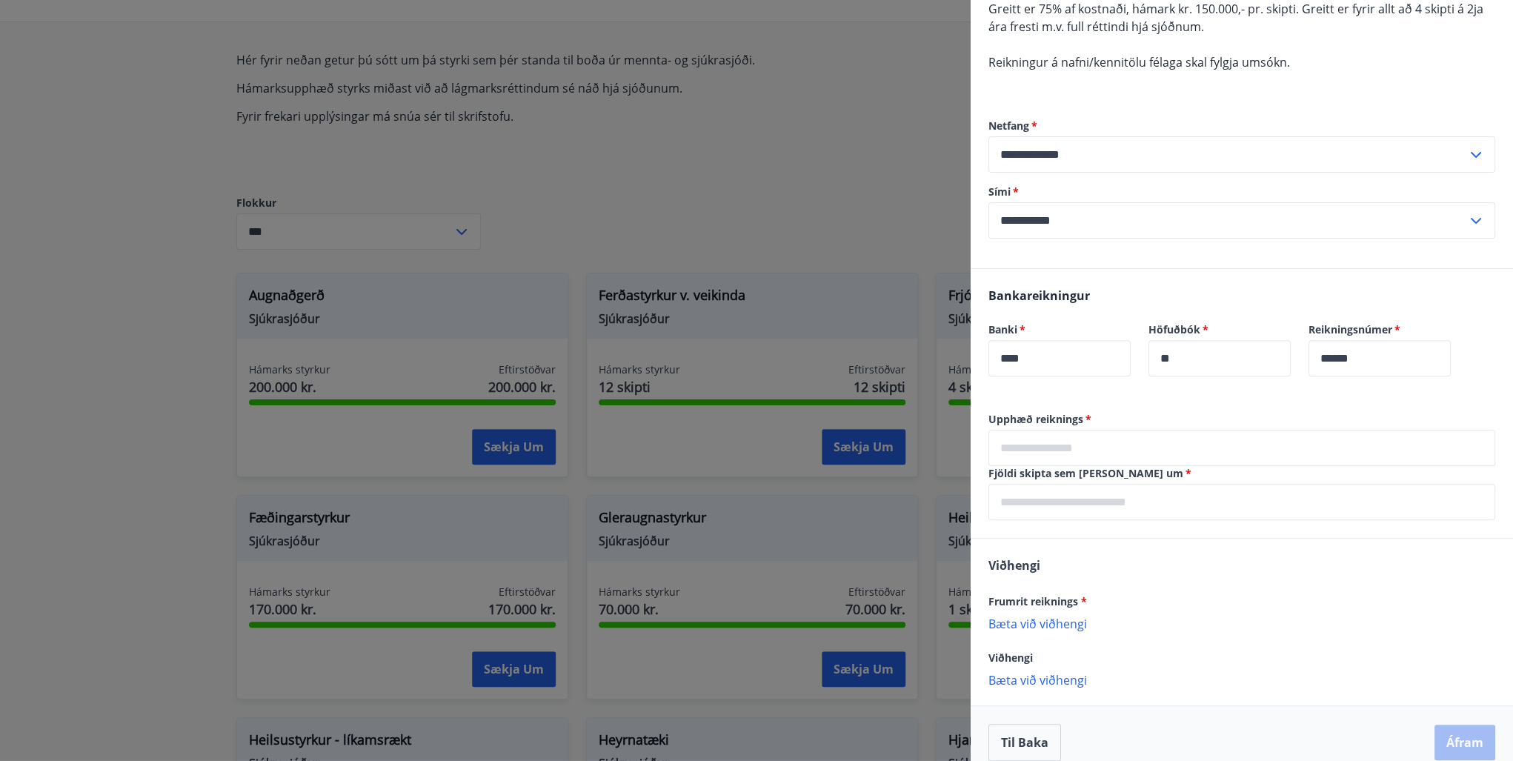
scroll to position [173, 0]
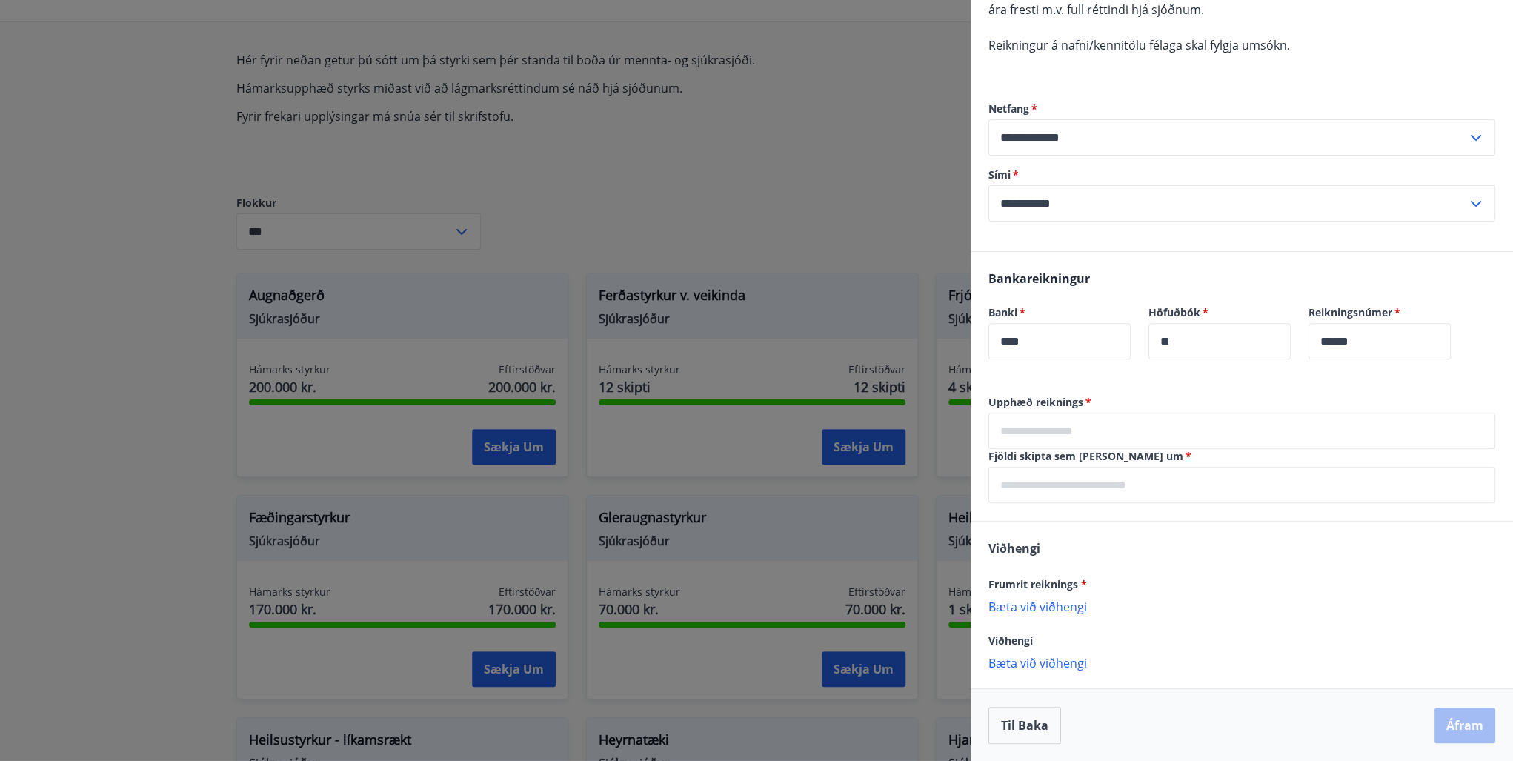
click at [1122, 429] on input "text" at bounding box center [1241, 431] width 507 height 36
type input "******"
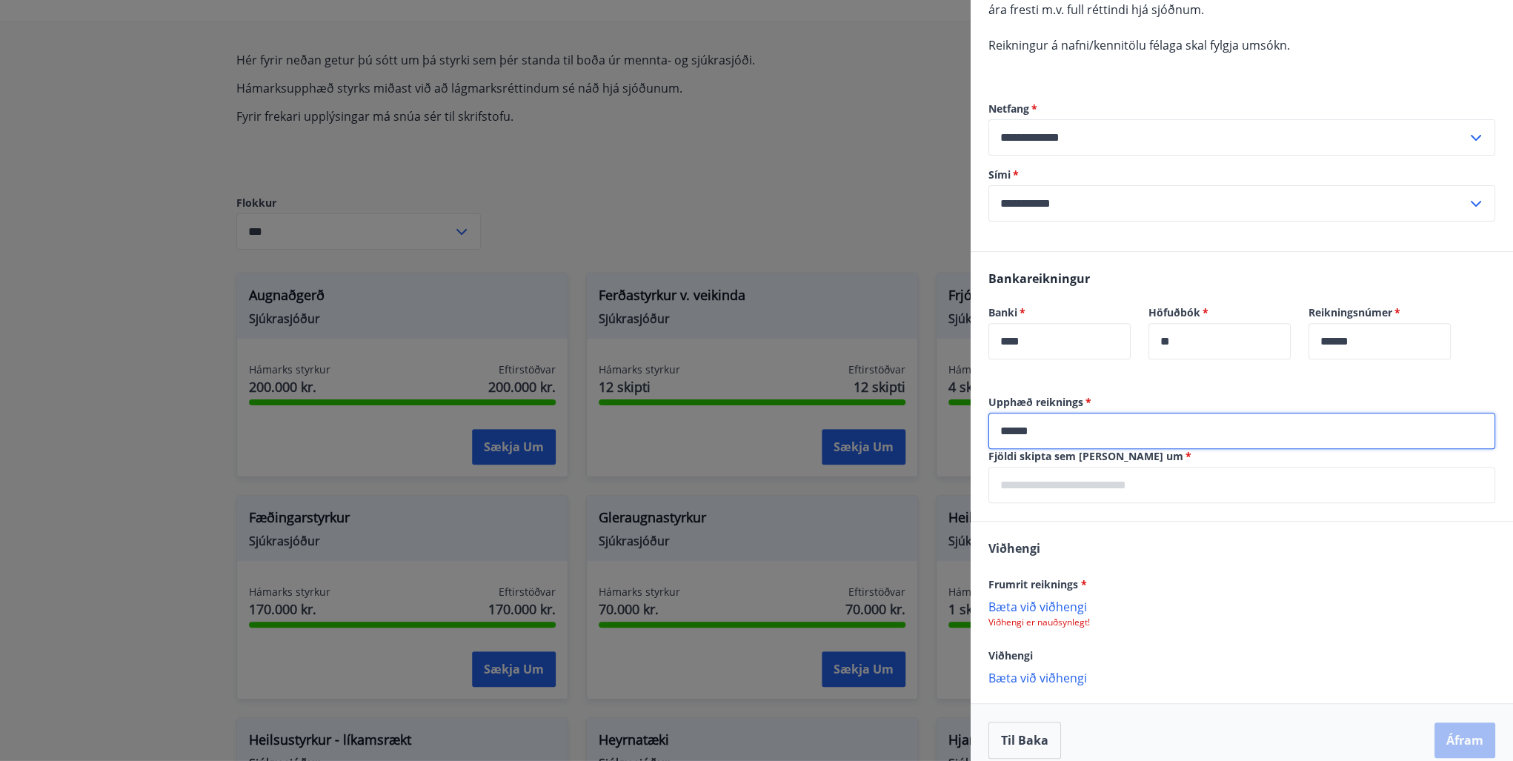
click at [1113, 486] on input "text" at bounding box center [1241, 485] width 507 height 36
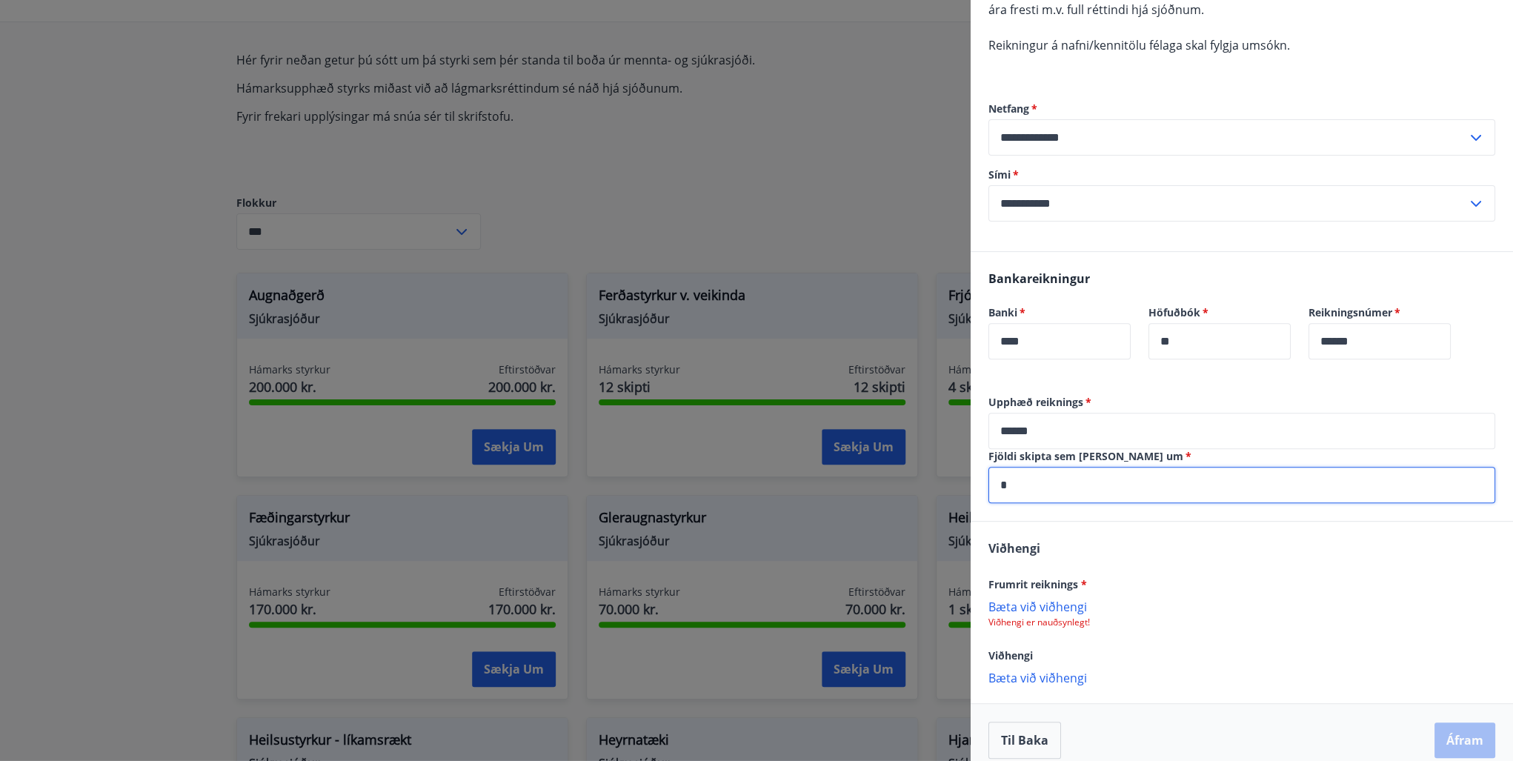
type input "*"
click at [1177, 538] on div "[PERSON_NAME] reiknings * [PERSON_NAME] við viðhengi Viðhengi er nauðsynlegt! V…" at bounding box center [1241, 612] width 542 height 181
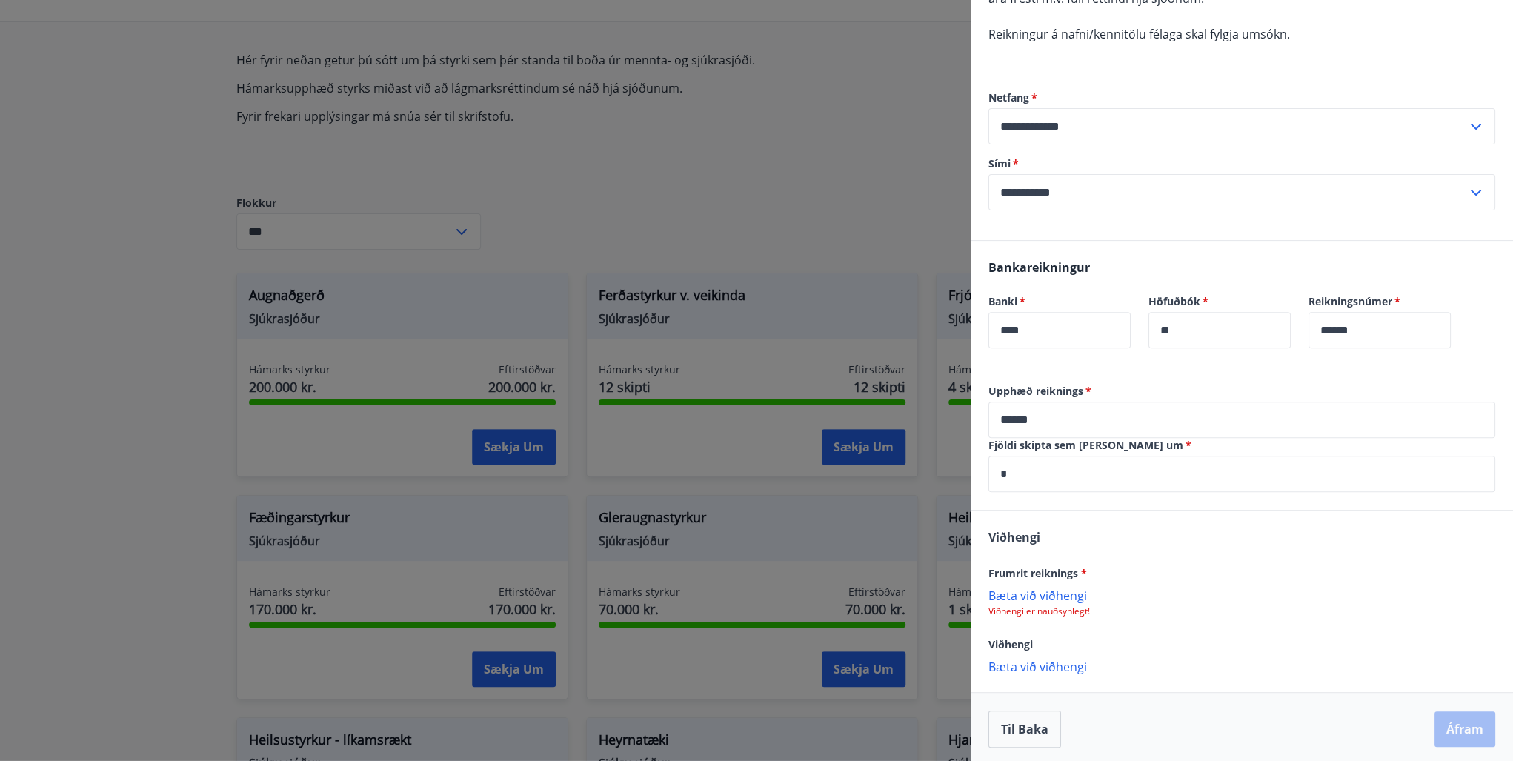
scroll to position [188, 0]
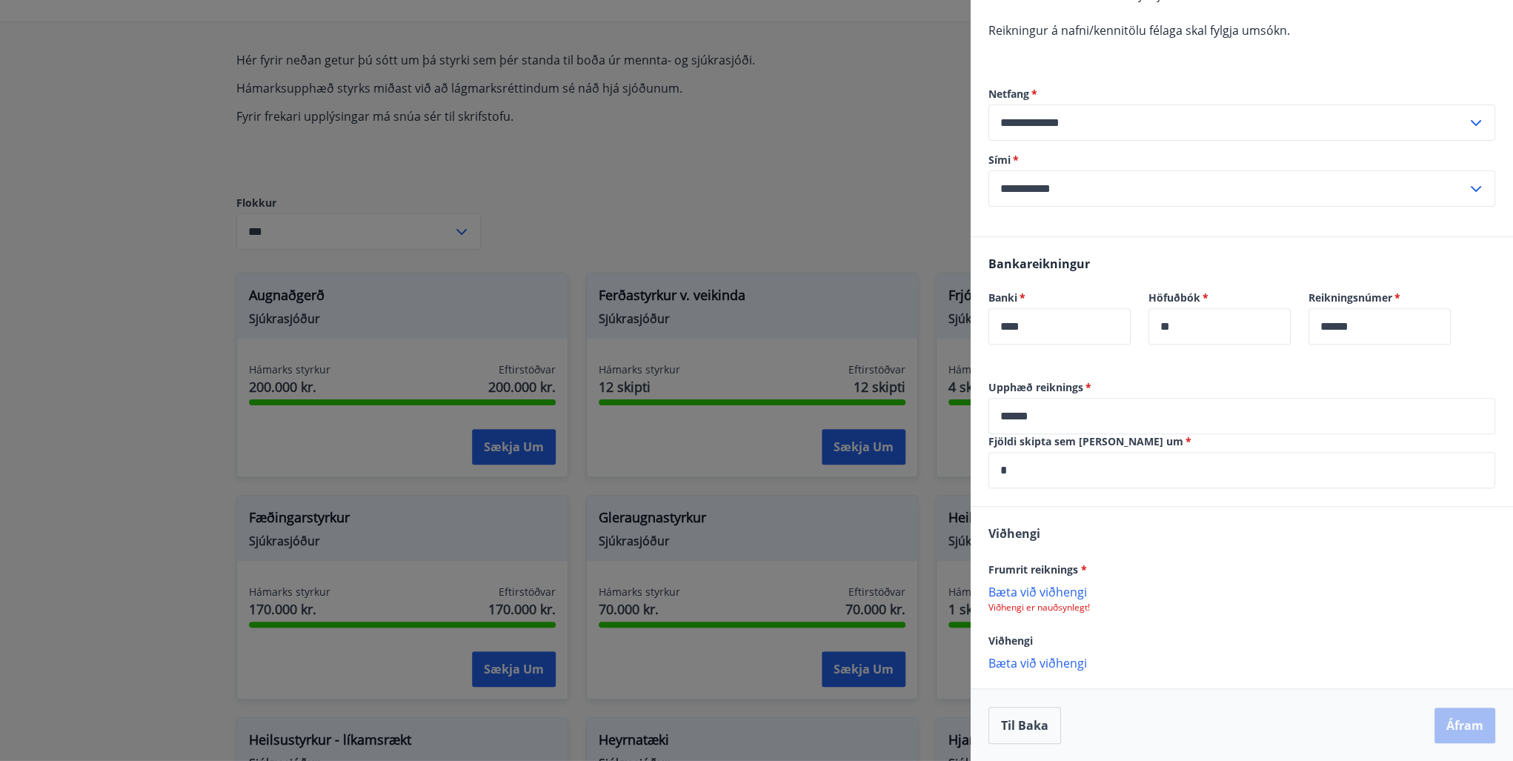
click at [1033, 590] on p "Bæta við viðhengi" at bounding box center [1241, 591] width 507 height 15
click at [1460, 723] on button "Áfram" at bounding box center [1464, 727] width 61 height 36
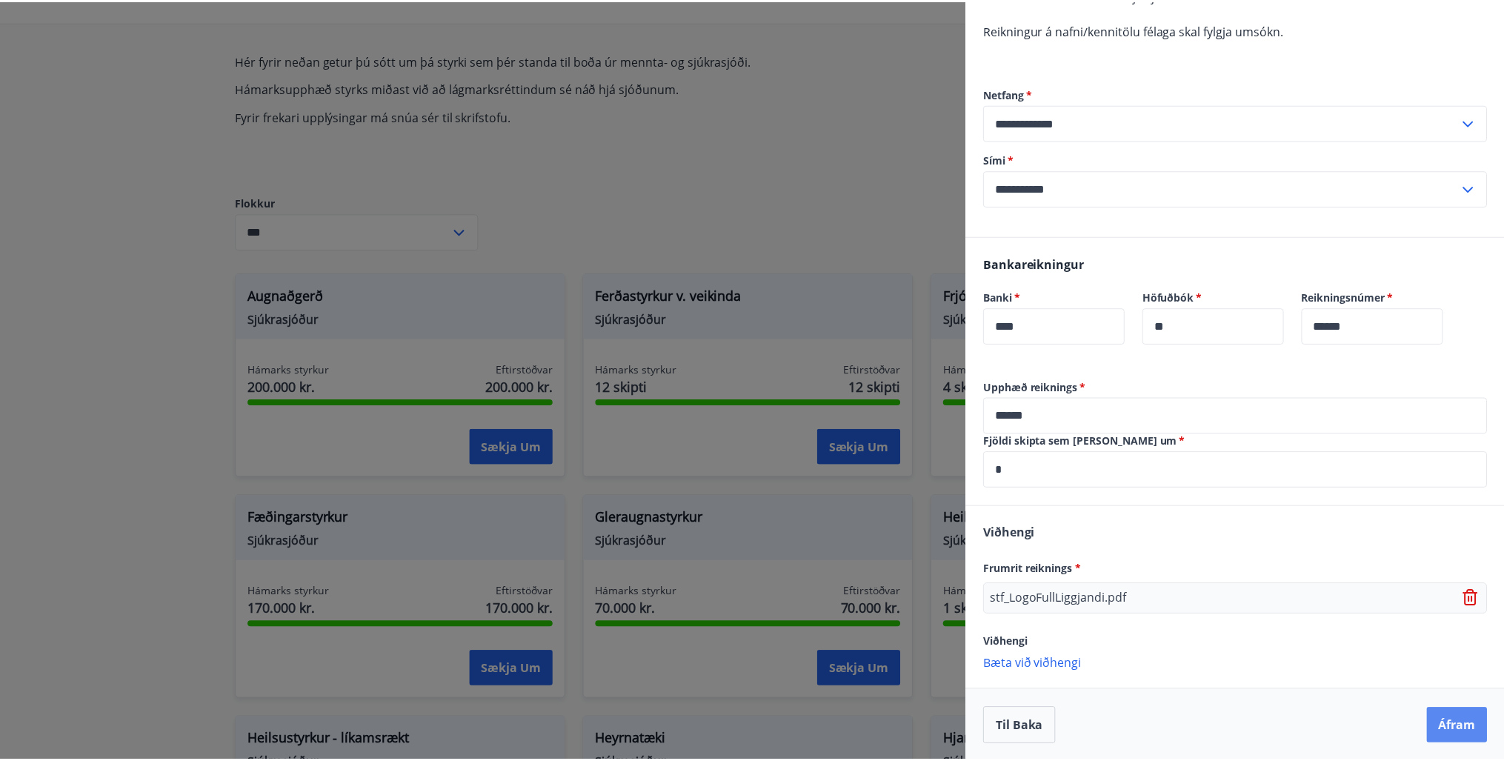
scroll to position [0, 0]
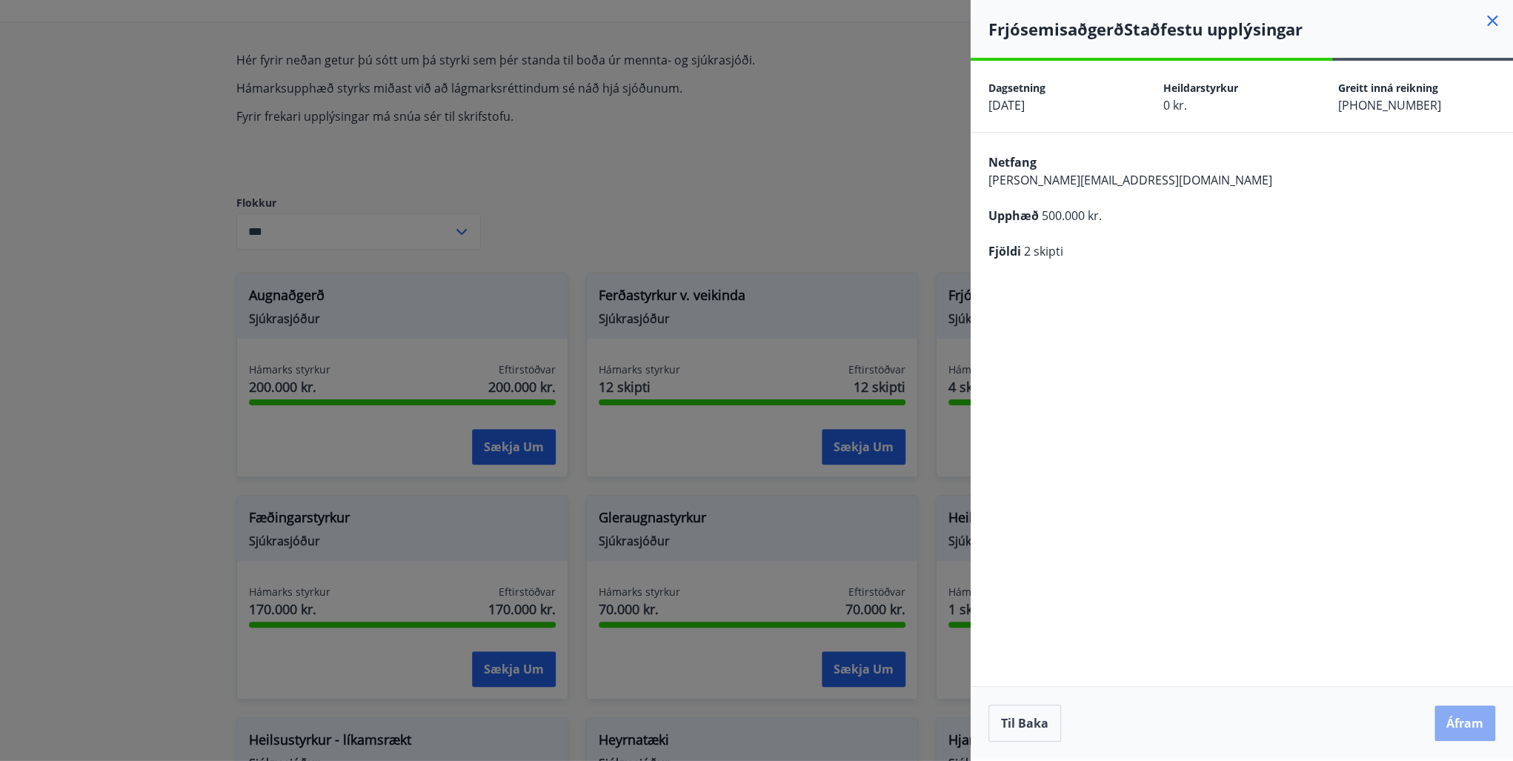
click at [1460, 727] on button "Áfram" at bounding box center [1464, 723] width 61 height 36
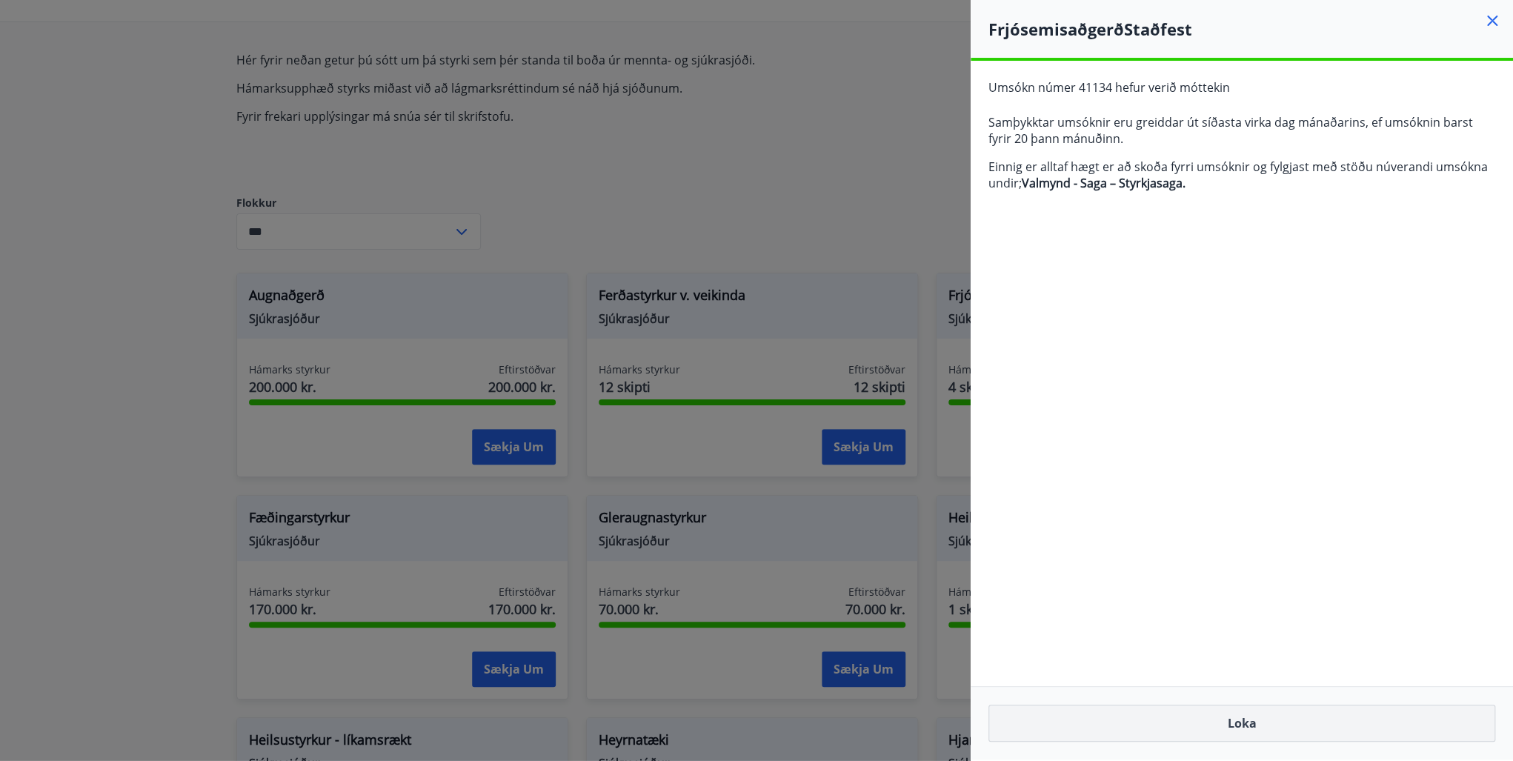
click at [1261, 723] on button "Loka" at bounding box center [1241, 722] width 507 height 37
